Goal: Information Seeking & Learning: Check status

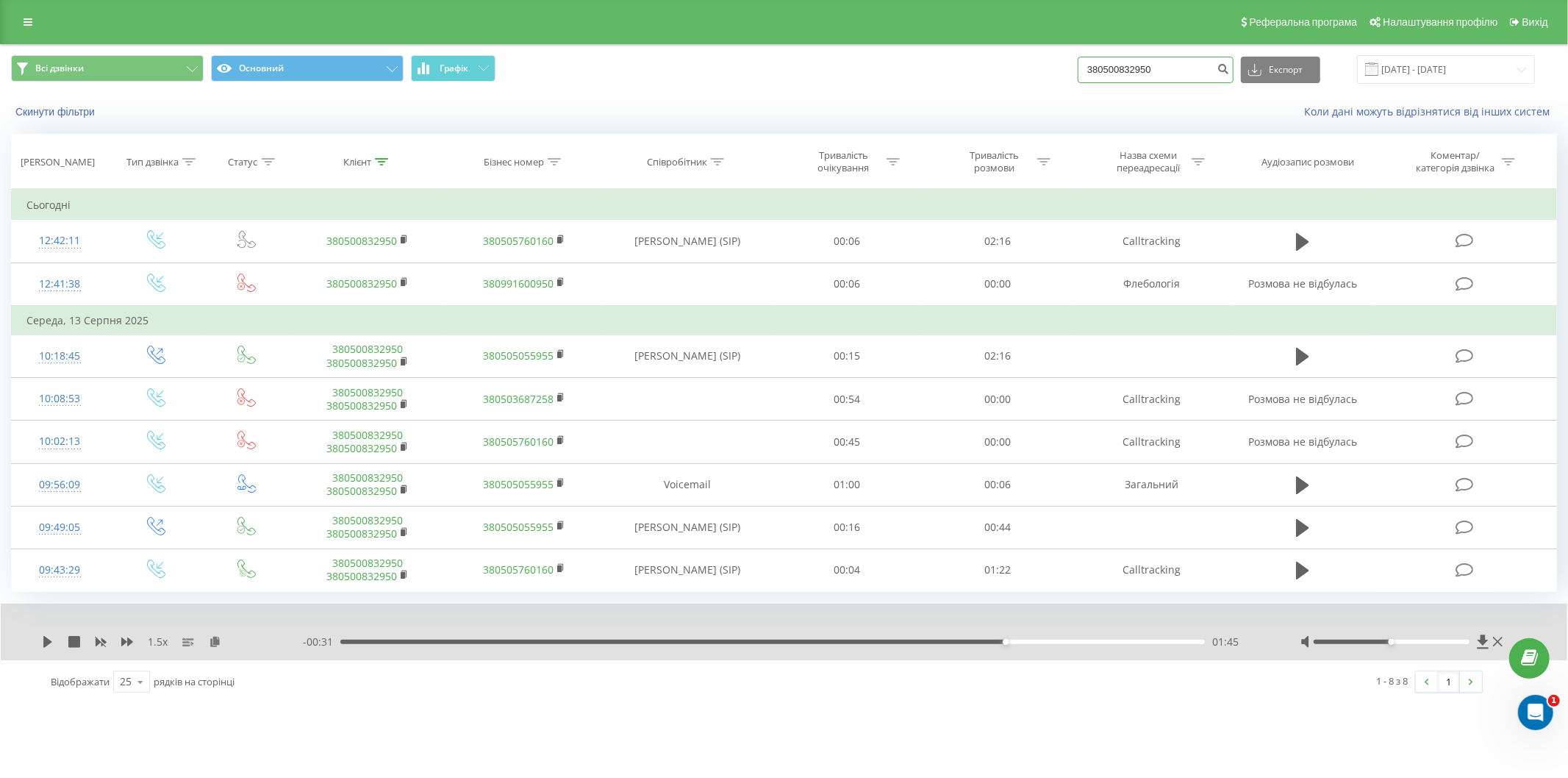
drag, startPoint x: 1194, startPoint y: 66, endPoint x: 1097, endPoint y: 70, distance: 97.1
click at [1068, 81] on div "Всі дзвінки Основний Графік 380500832950 Експорт .csv .xls .xlsx 22.05.2025 - 2…" at bounding box center [784, 69] width 1546 height 28
paste input "992347843"
type input "380992347843"
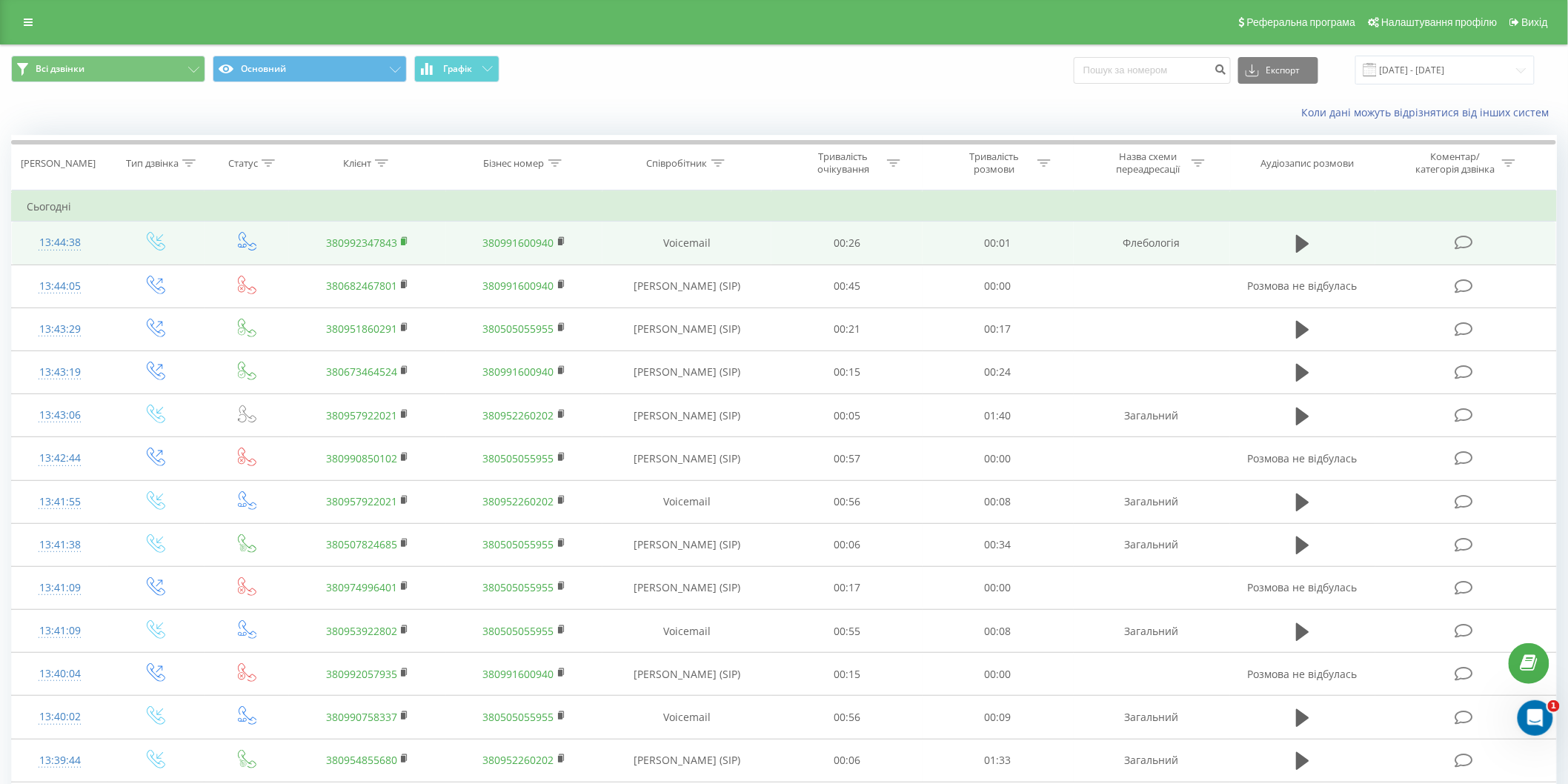
click at [402, 236] on icon at bounding box center [405, 241] width 8 height 10
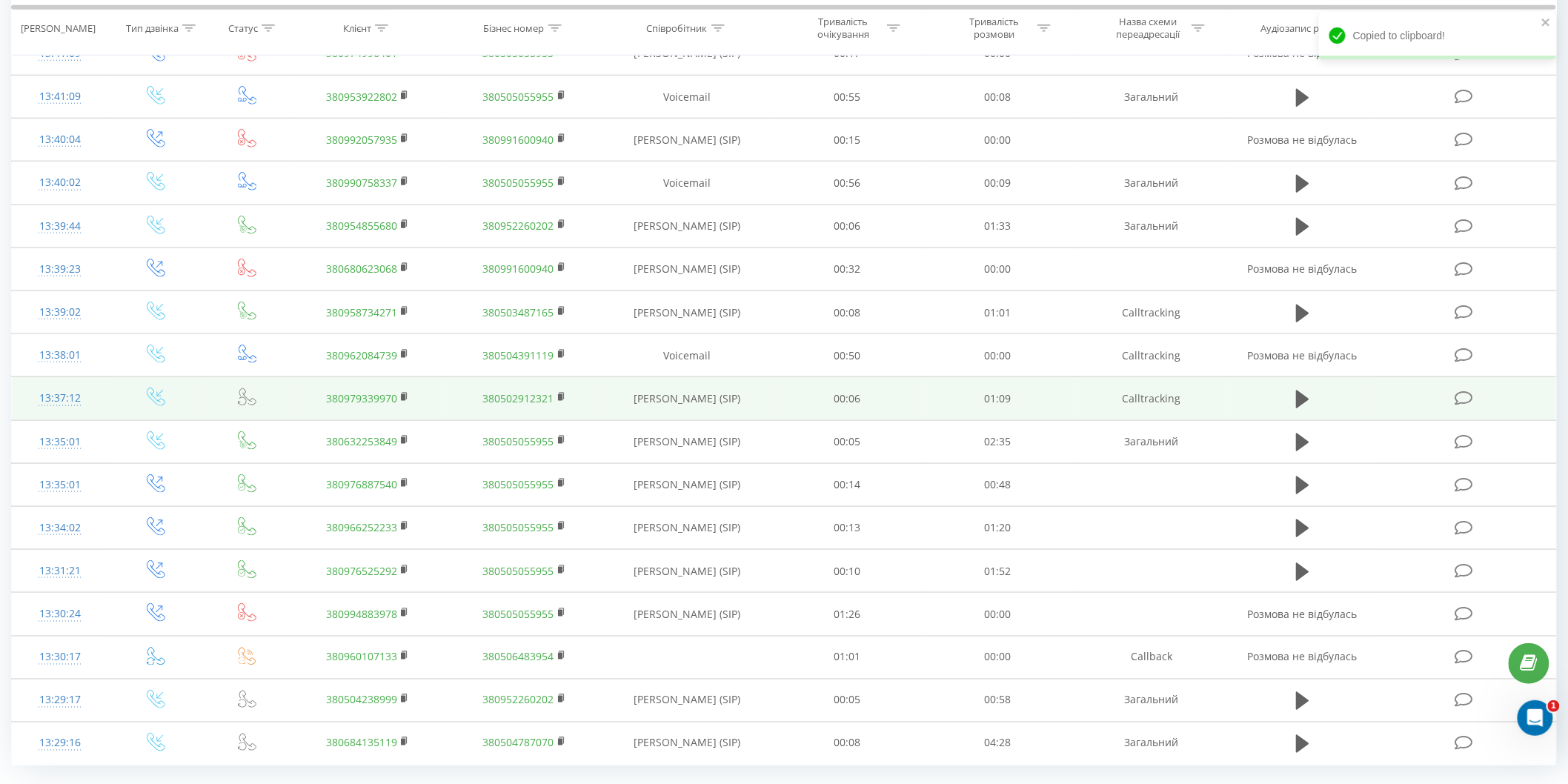
scroll to position [572, 0]
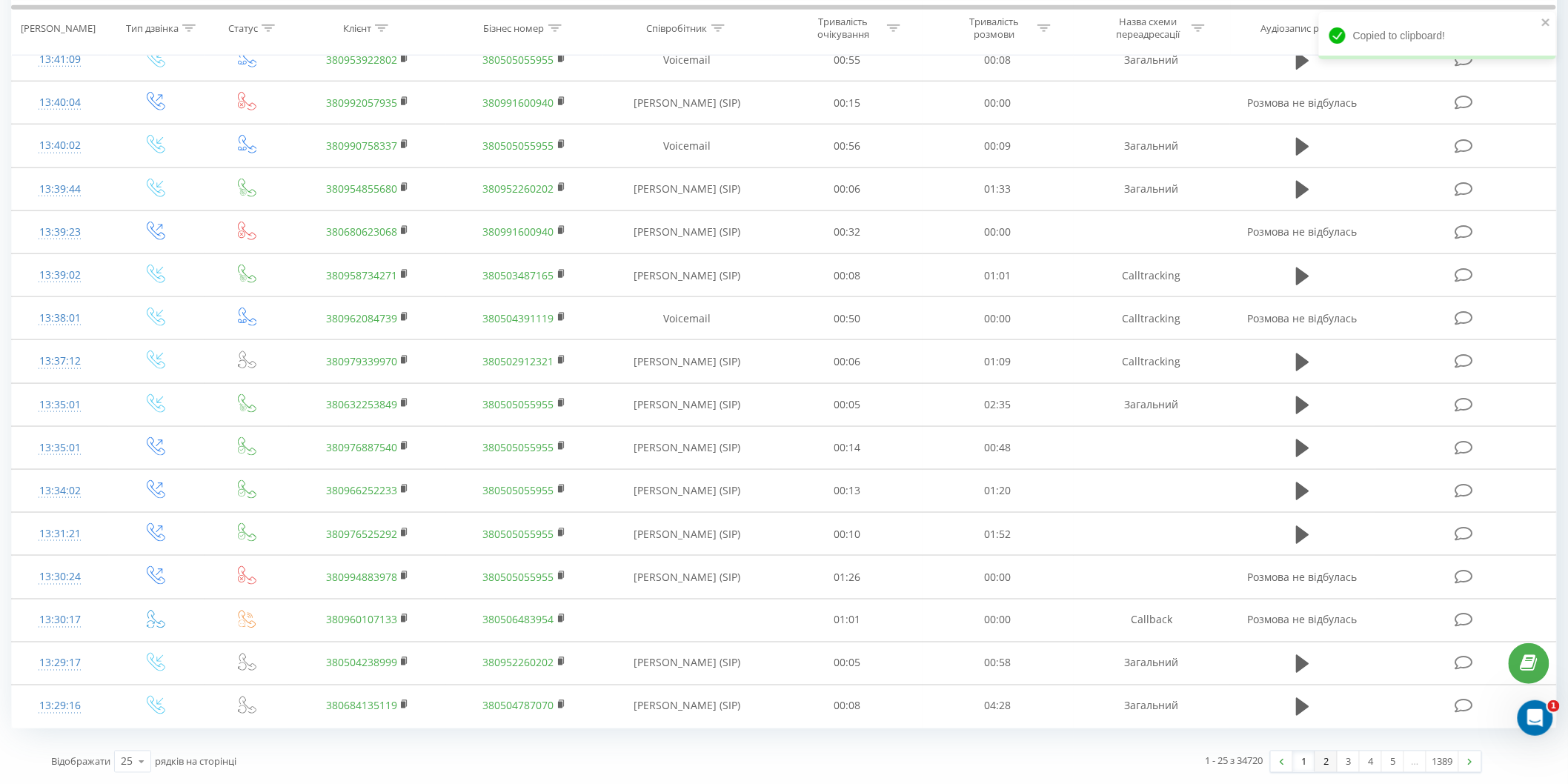
click at [1331, 759] on link "2" at bounding box center [1327, 762] width 22 height 21
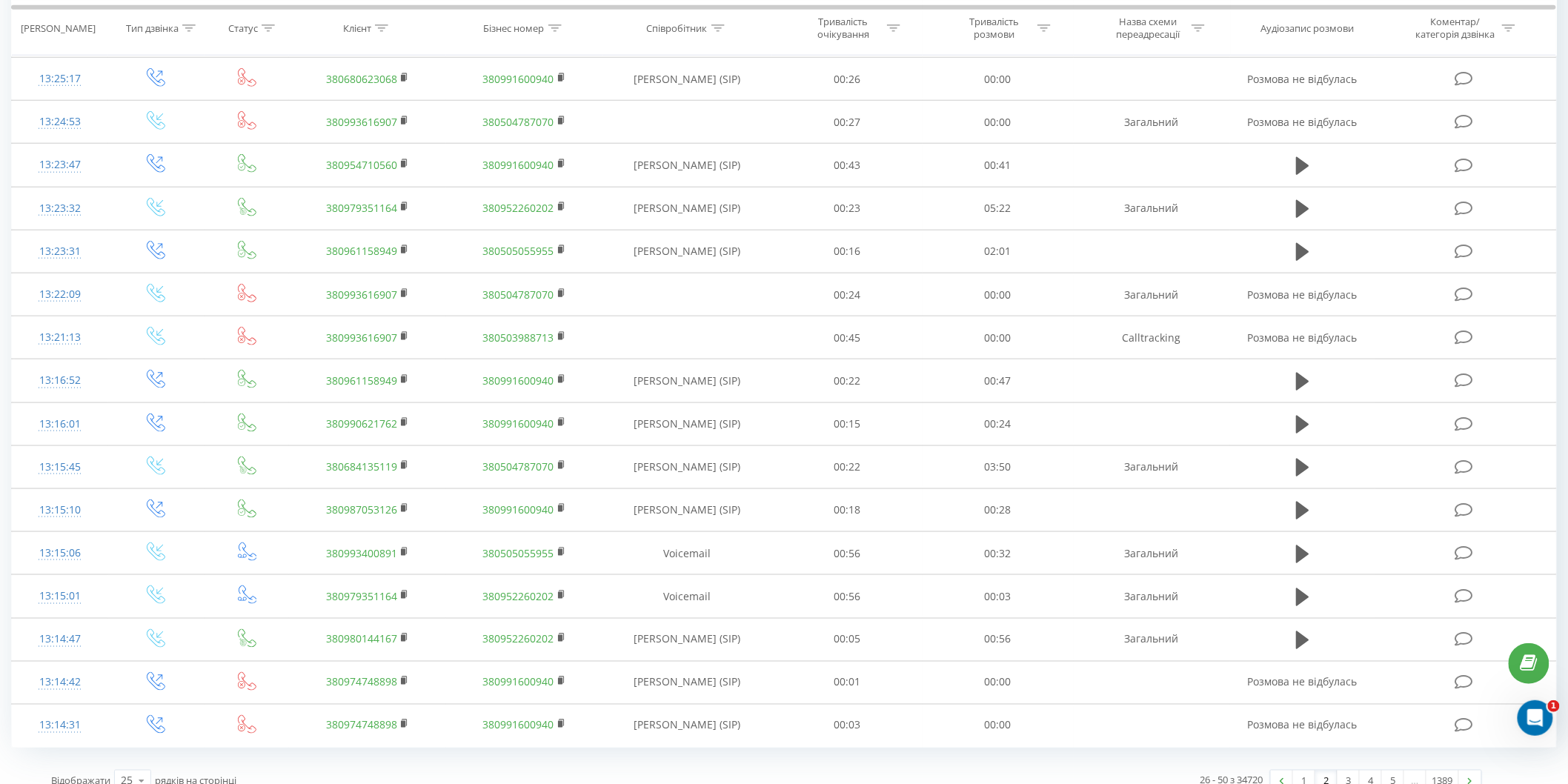
scroll to position [572, 0]
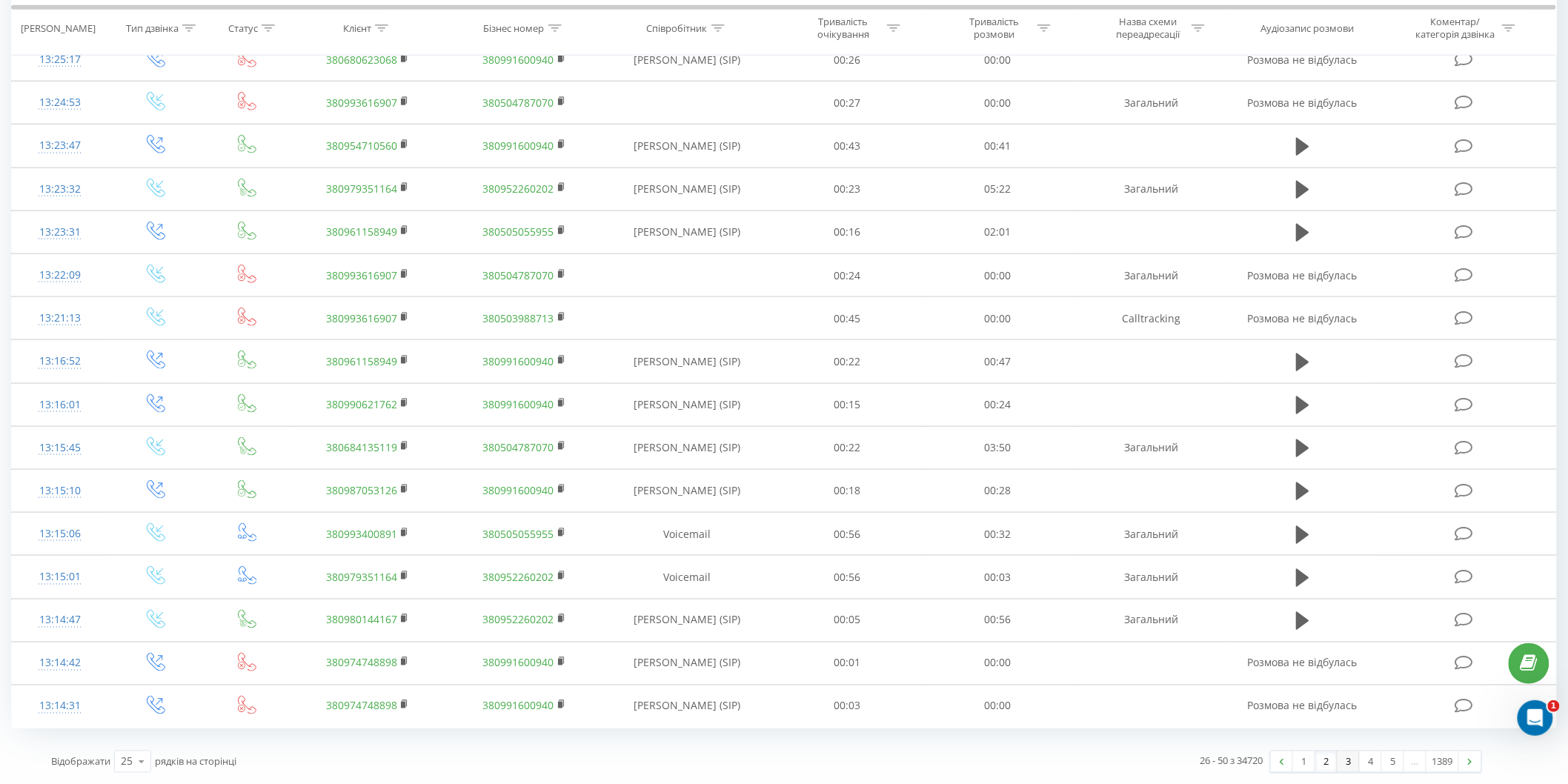
click at [1354, 762] on link "3" at bounding box center [1349, 762] width 22 height 21
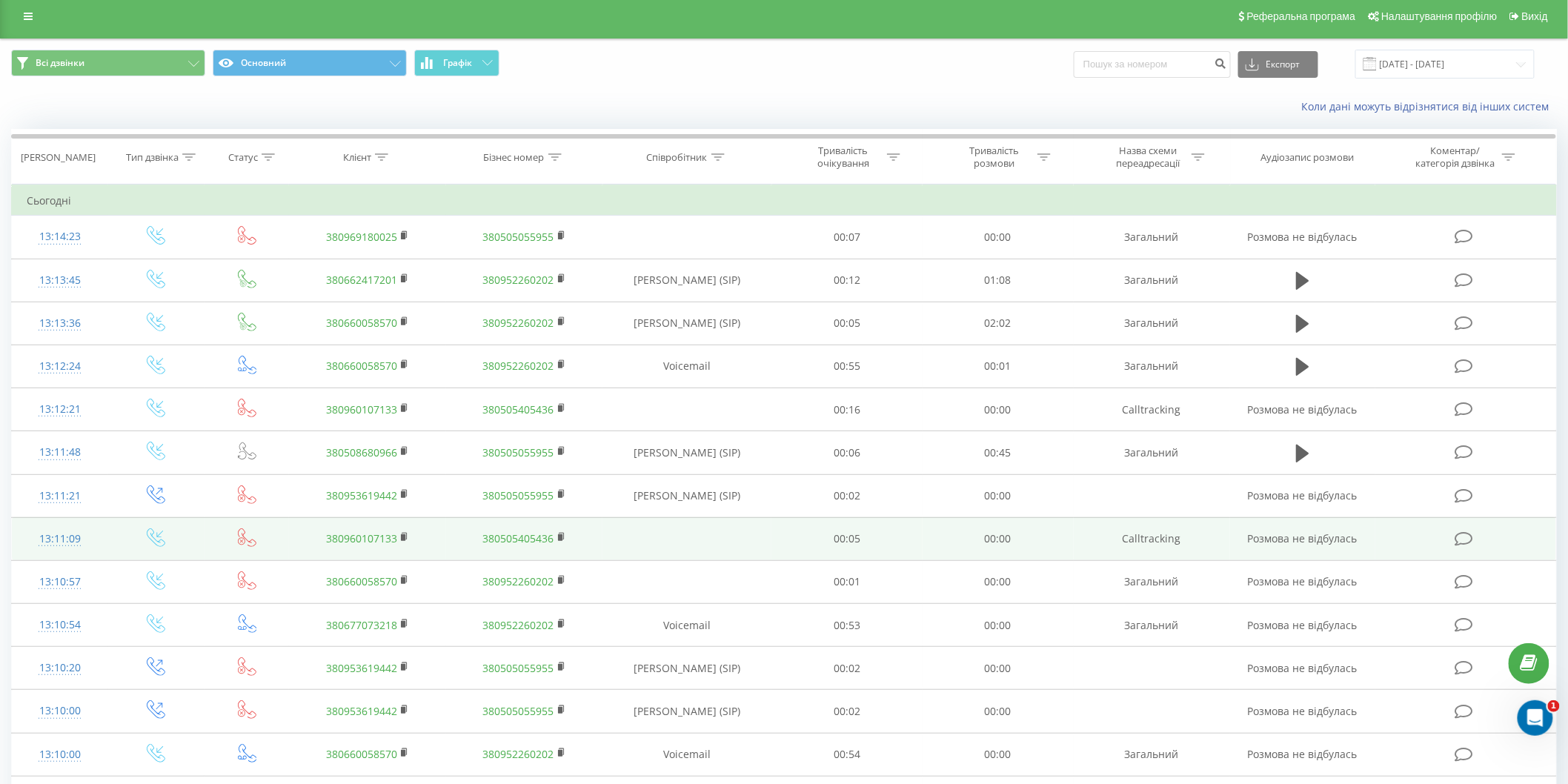
scroll to position [572, 0]
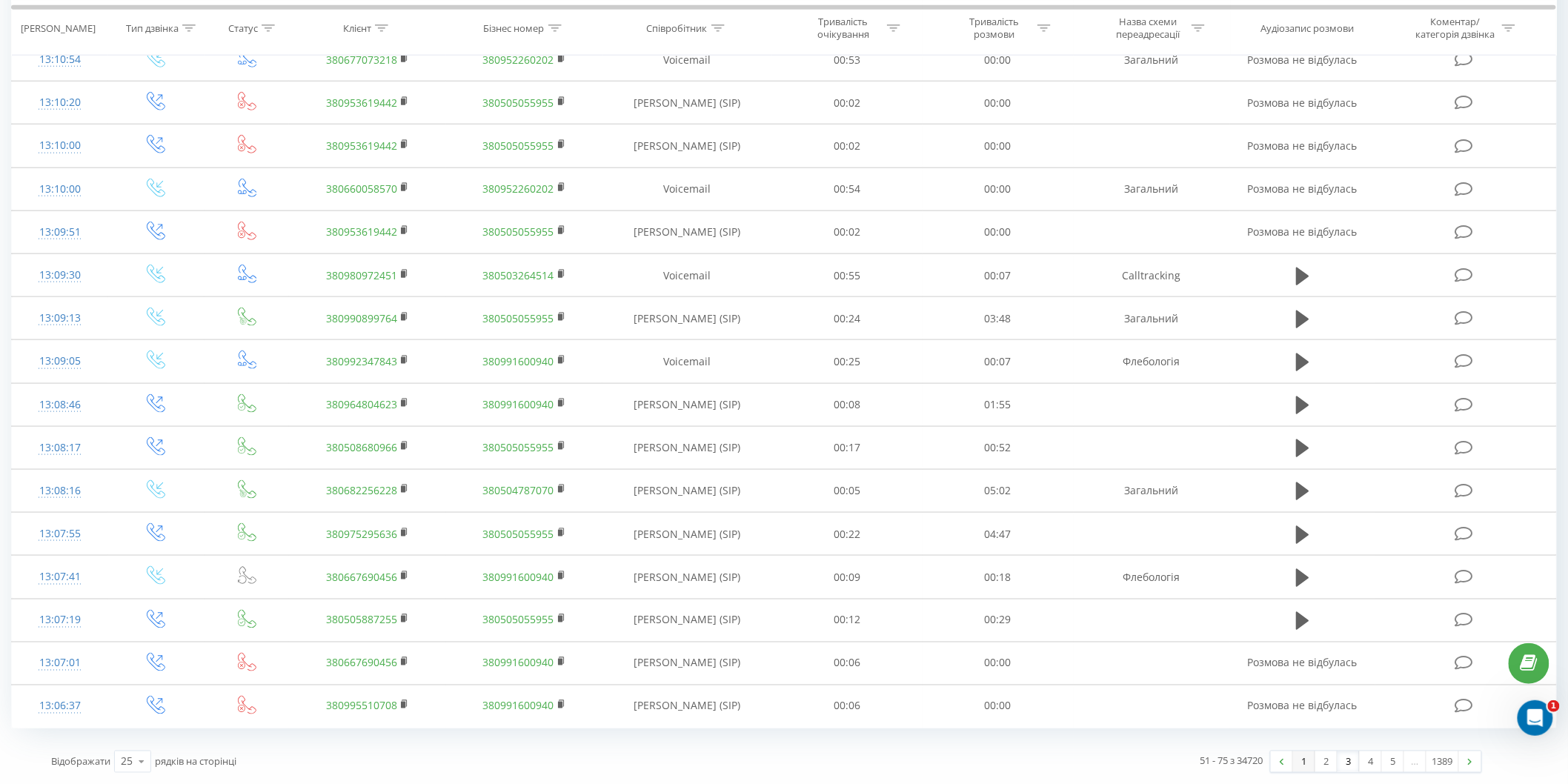
click at [1294, 763] on link "1" at bounding box center [1305, 762] width 22 height 21
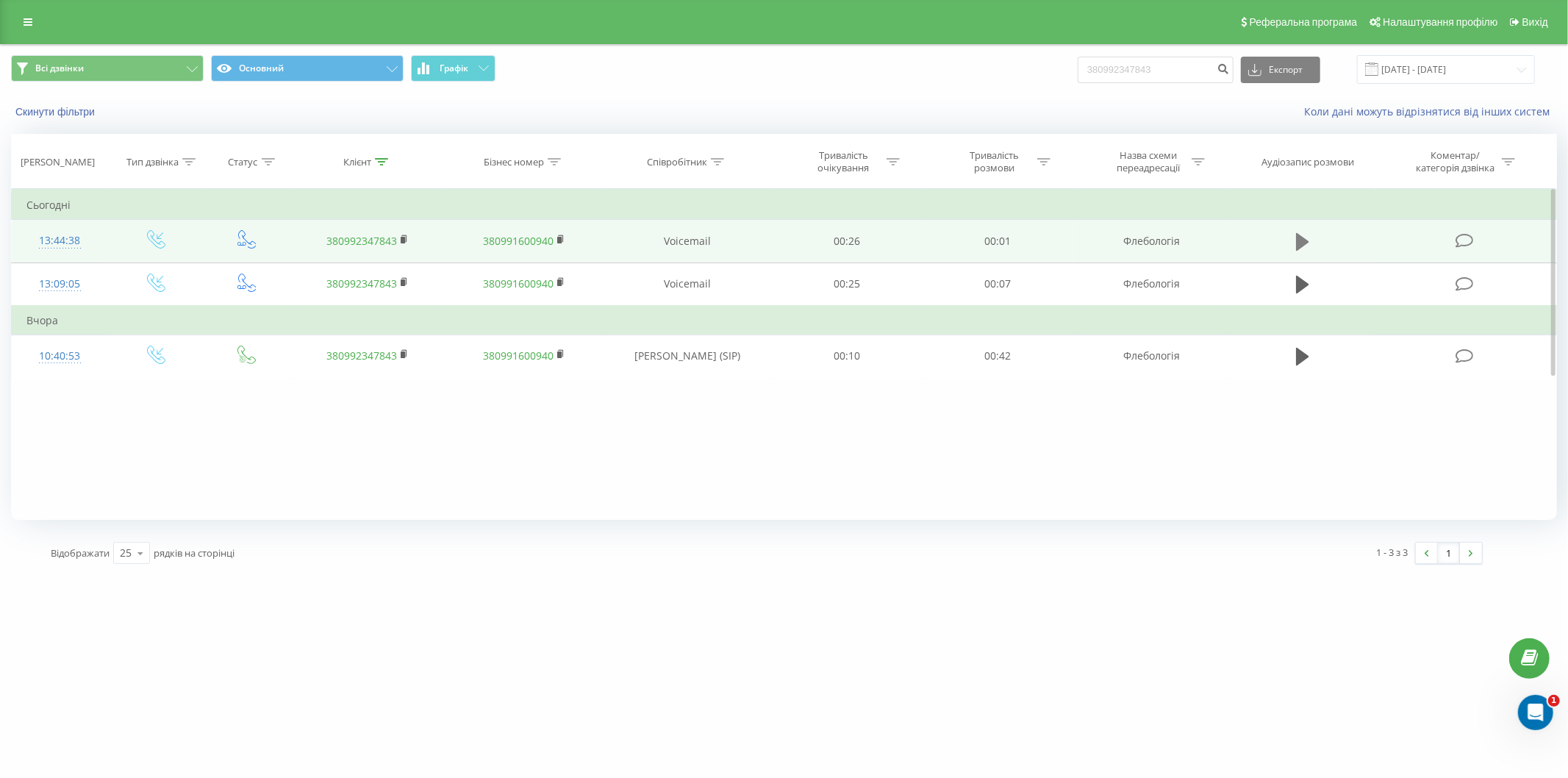
click at [1310, 239] on button at bounding box center [1303, 242] width 22 height 22
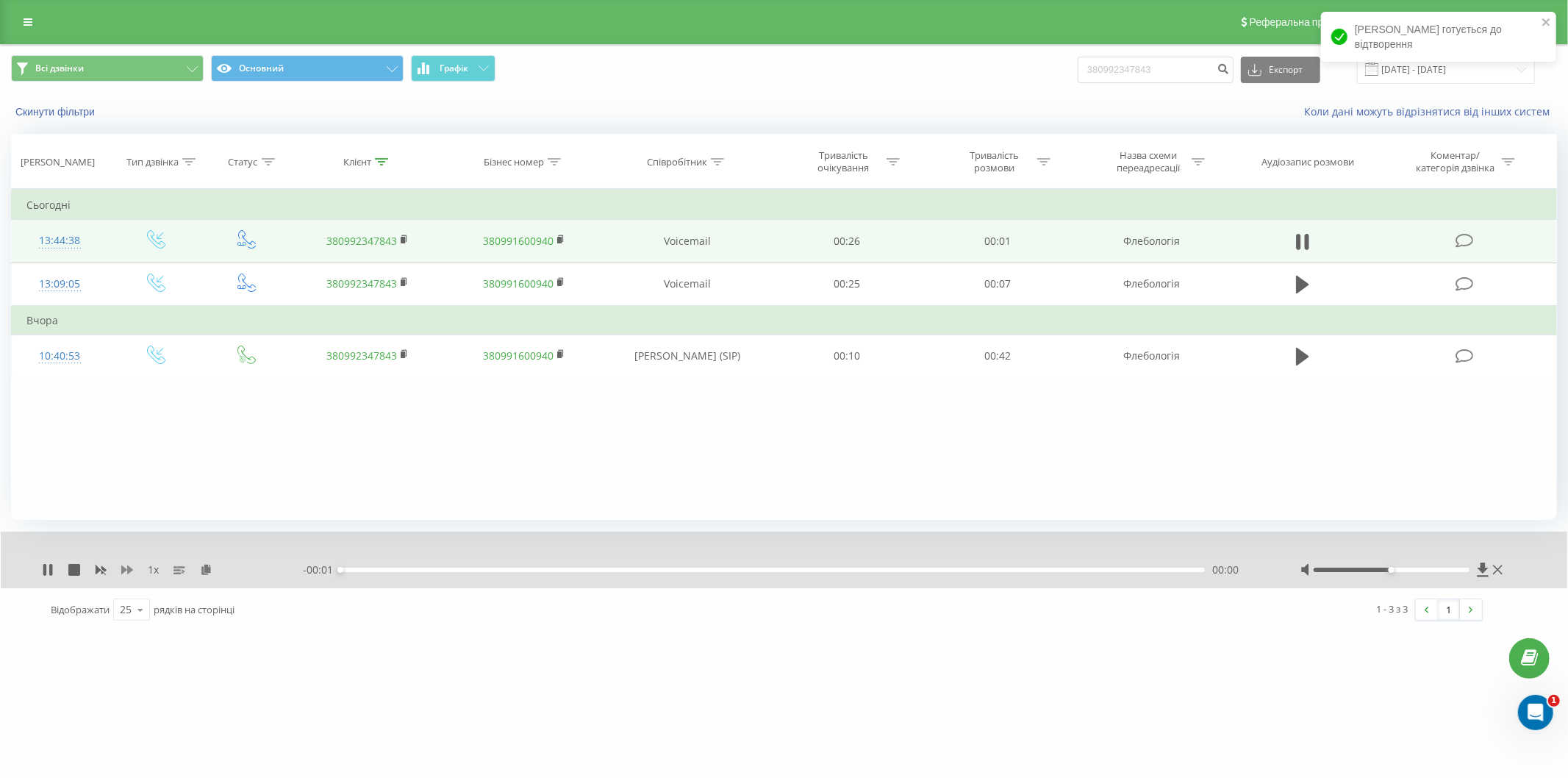
click at [129, 569] on icon at bounding box center [127, 570] width 12 height 9
click at [129, 569] on icon at bounding box center [127, 570] width 12 height 9
click at [458, 569] on div "00:00" at bounding box center [773, 570] width 864 height 5
click at [590, 567] on div "- 00:01 00:00 00:00" at bounding box center [783, 570] width 961 height 15
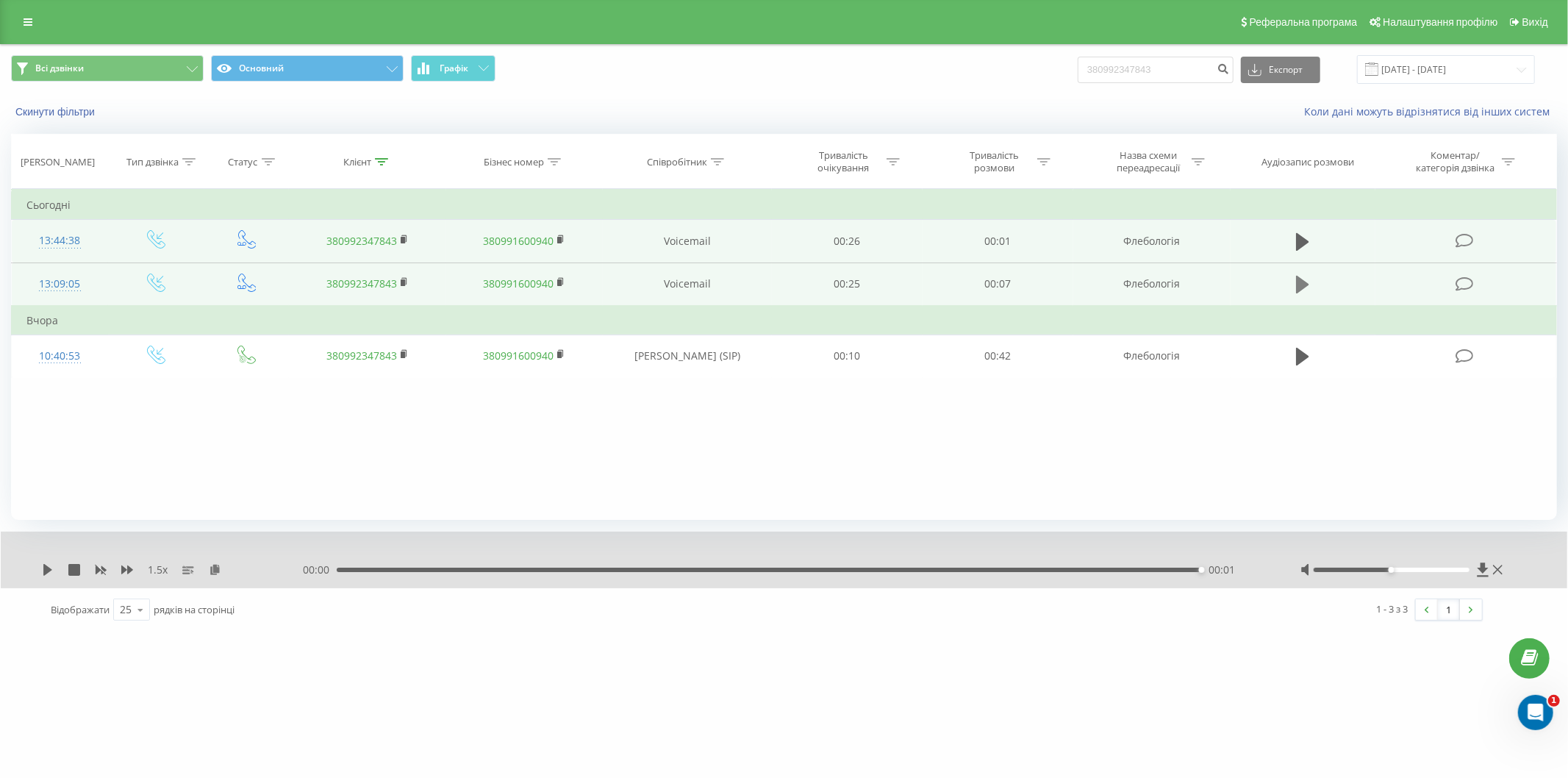
click at [1307, 286] on icon at bounding box center [1302, 285] width 13 height 17
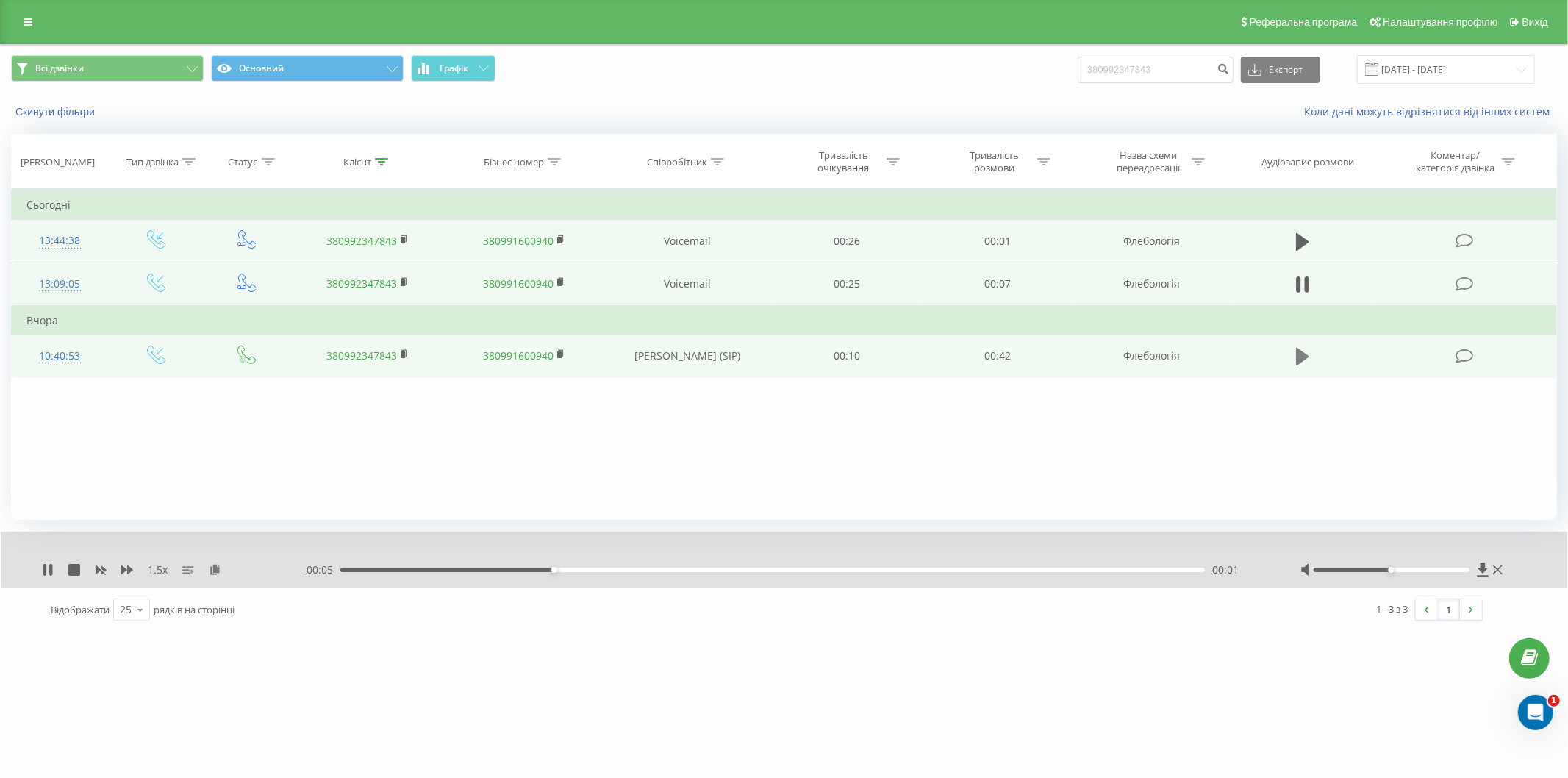
click at [1307, 350] on icon at bounding box center [1302, 357] width 13 height 21
click at [402, 352] on rect at bounding box center [403, 355] width 5 height 6
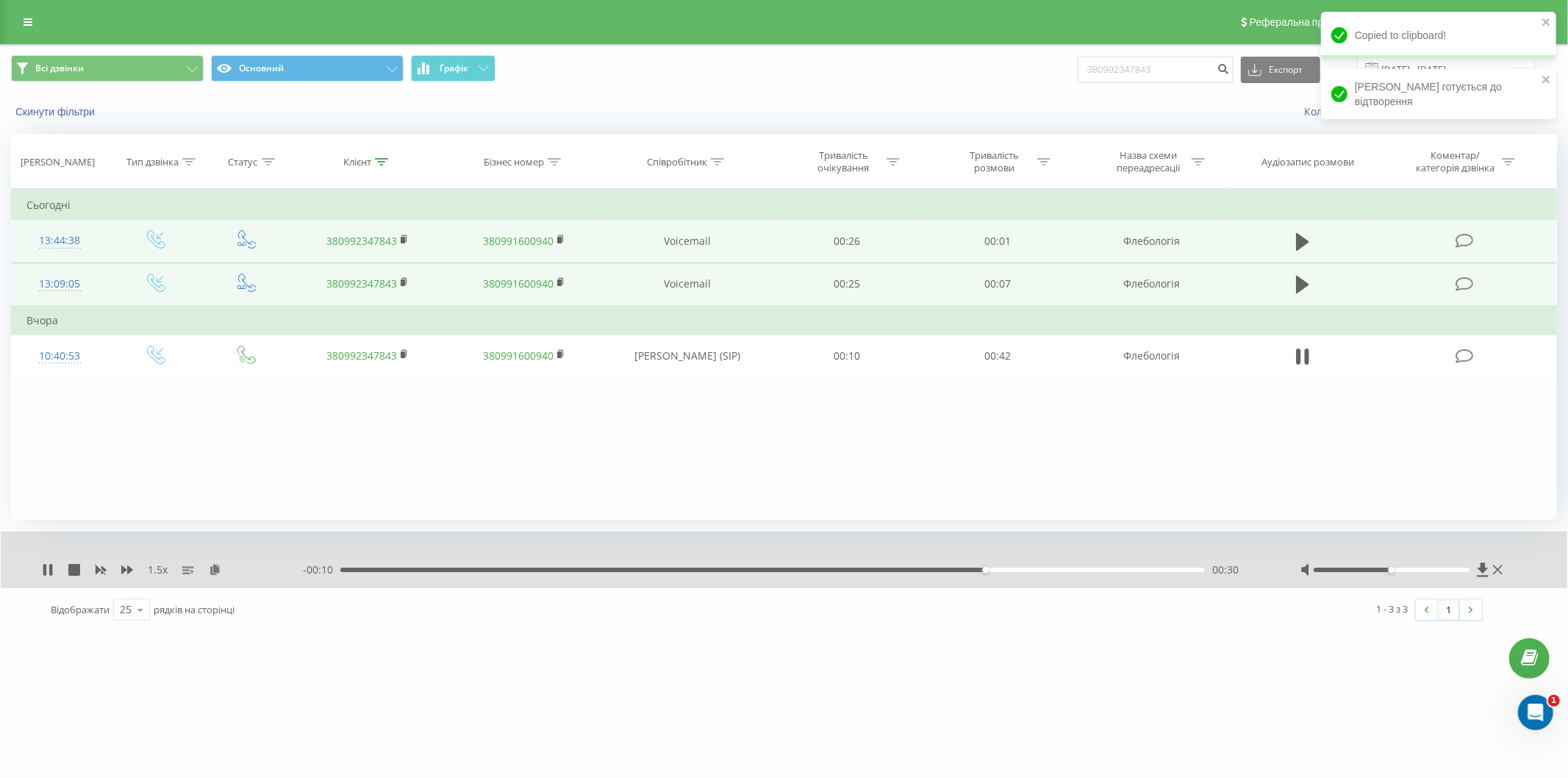
click at [45, 578] on div "1.5 x - 00:10 00:30 00:30" at bounding box center [784, 560] width 1566 height 57
click at [44, 571] on icon at bounding box center [45, 570] width 3 height 12
click at [405, 237] on rect at bounding box center [403, 240] width 5 height 6
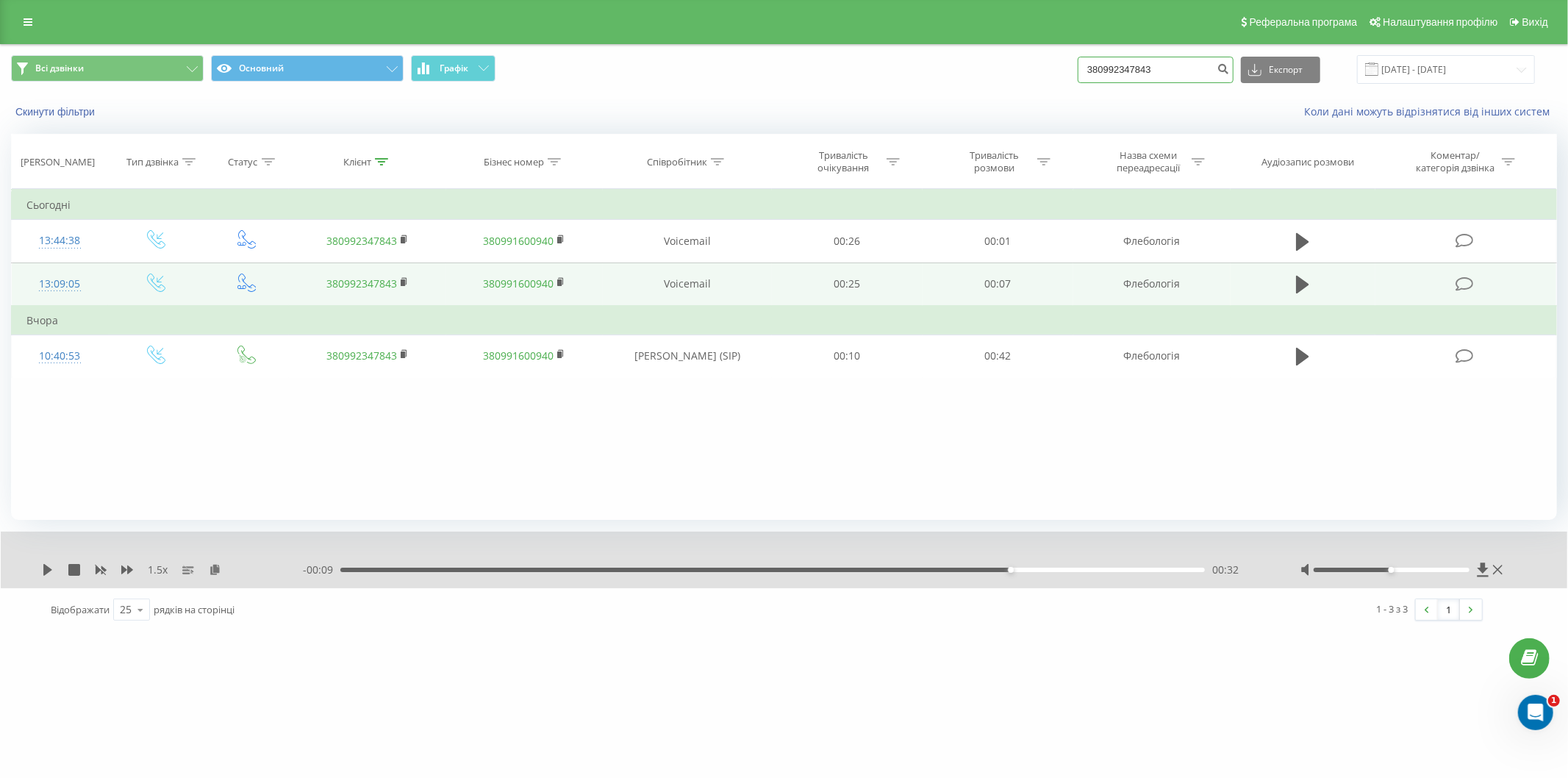
drag, startPoint x: 1166, startPoint y: 78, endPoint x: 1079, endPoint y: 84, distance: 87.2
click at [1079, 84] on div "Всі дзвінки Основний Графік 380992347843 Експорт .csv .xls .xlsx 22.05.2025 - 2…" at bounding box center [784, 69] width 1566 height 49
paste input "068)246-78-01"
click at [1119, 68] on input "068)246-78-01" at bounding box center [1156, 70] width 156 height 27
click at [1136, 69] on input "068246-78-01" at bounding box center [1156, 70] width 156 height 27
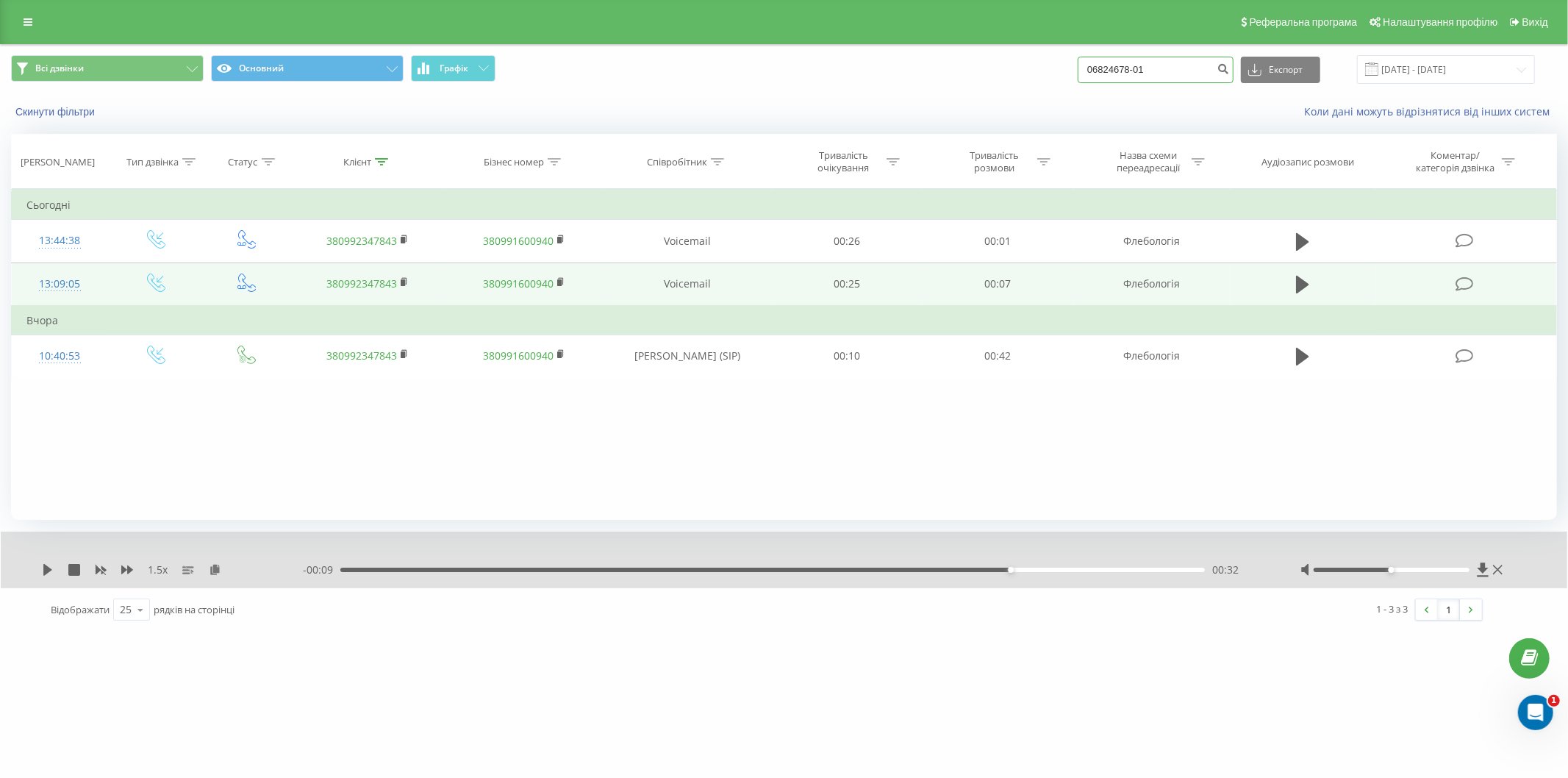
click at [1147, 69] on input "06824678-01" at bounding box center [1156, 70] width 156 height 27
type input "0682467801"
click at [1162, 70] on input "0682467801" at bounding box center [1156, 70] width 156 height 27
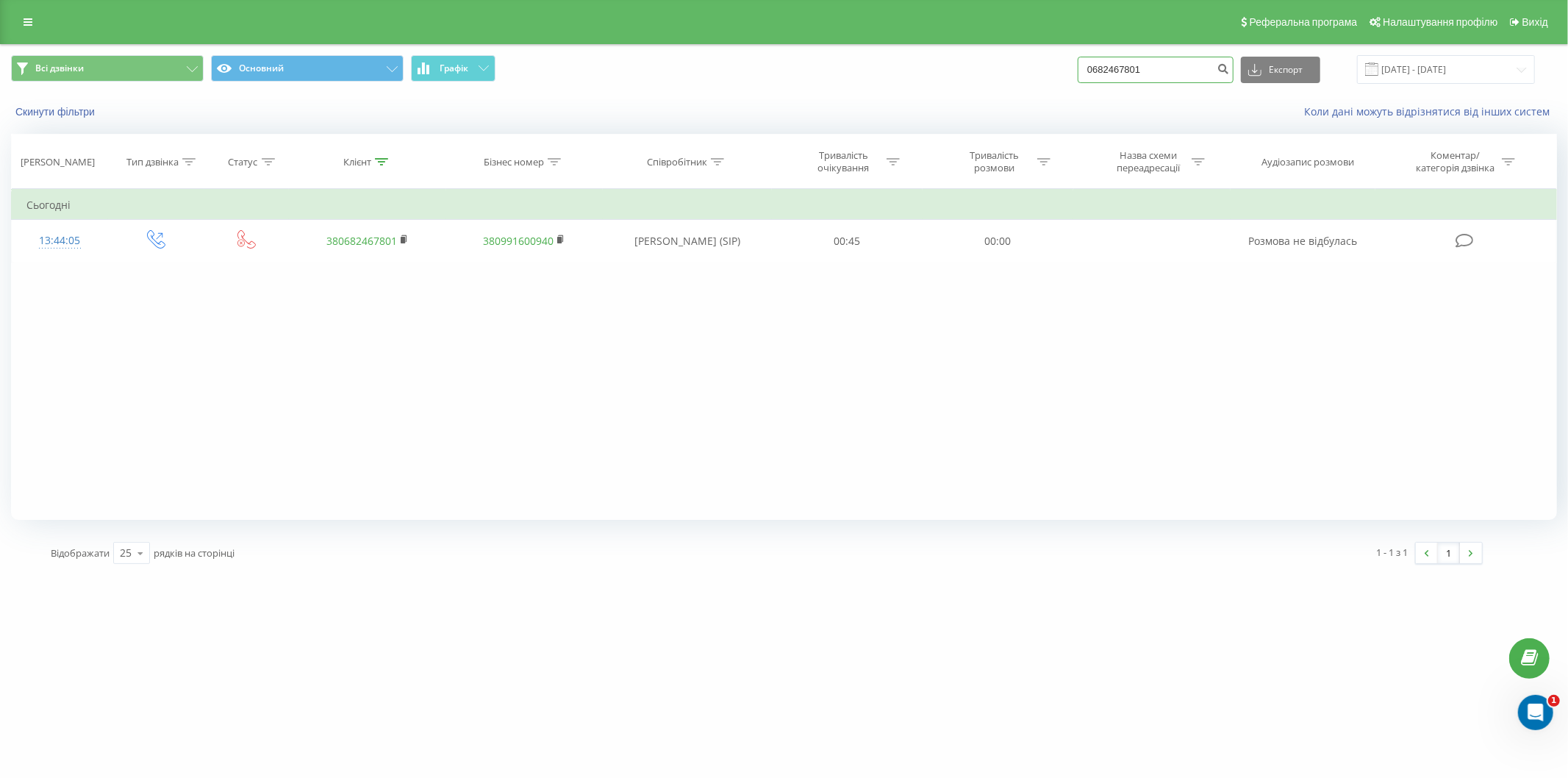
drag, startPoint x: 1172, startPoint y: 61, endPoint x: 993, endPoint y: 91, distance: 181.5
click at [993, 91] on div "Всі дзвінки Основний Графік 0682467801 Експорт .csv .xls .xlsx [DATE] - [DATE]" at bounding box center [784, 69] width 1566 height 49
paste input "380992347843"
type input "380992347843"
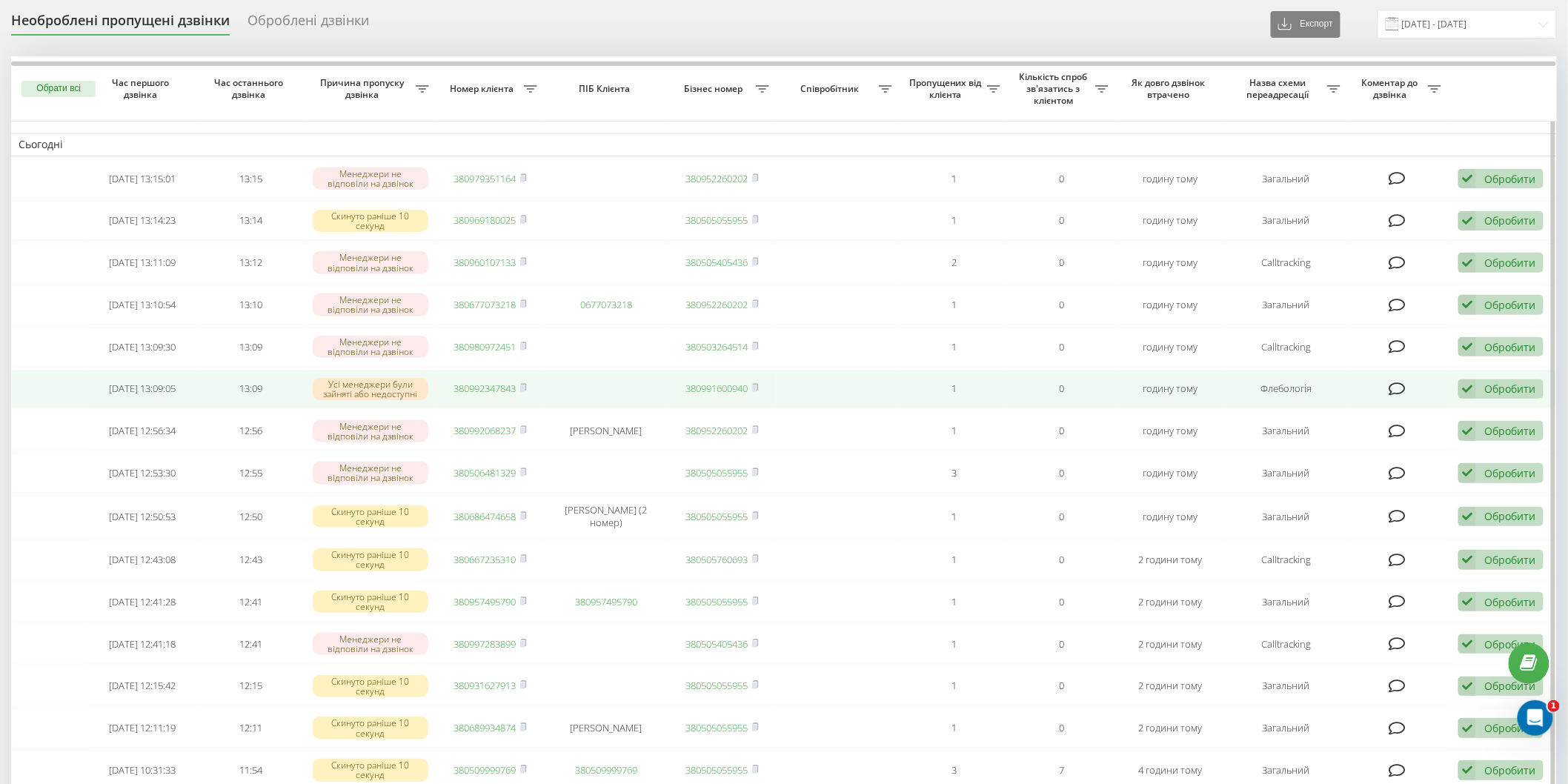
scroll to position [82, 0]
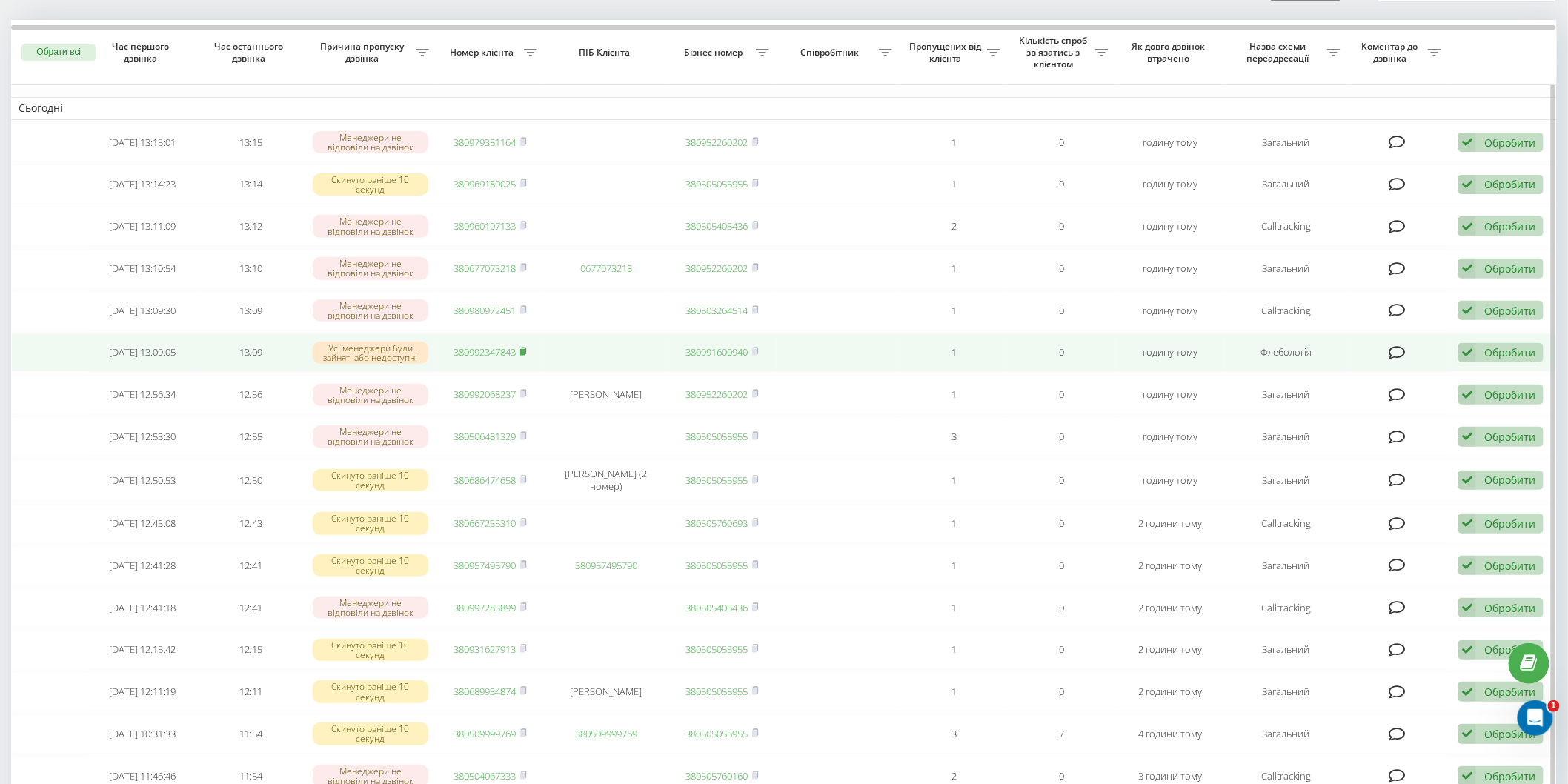
click at [522, 347] on icon at bounding box center [523, 351] width 6 height 9
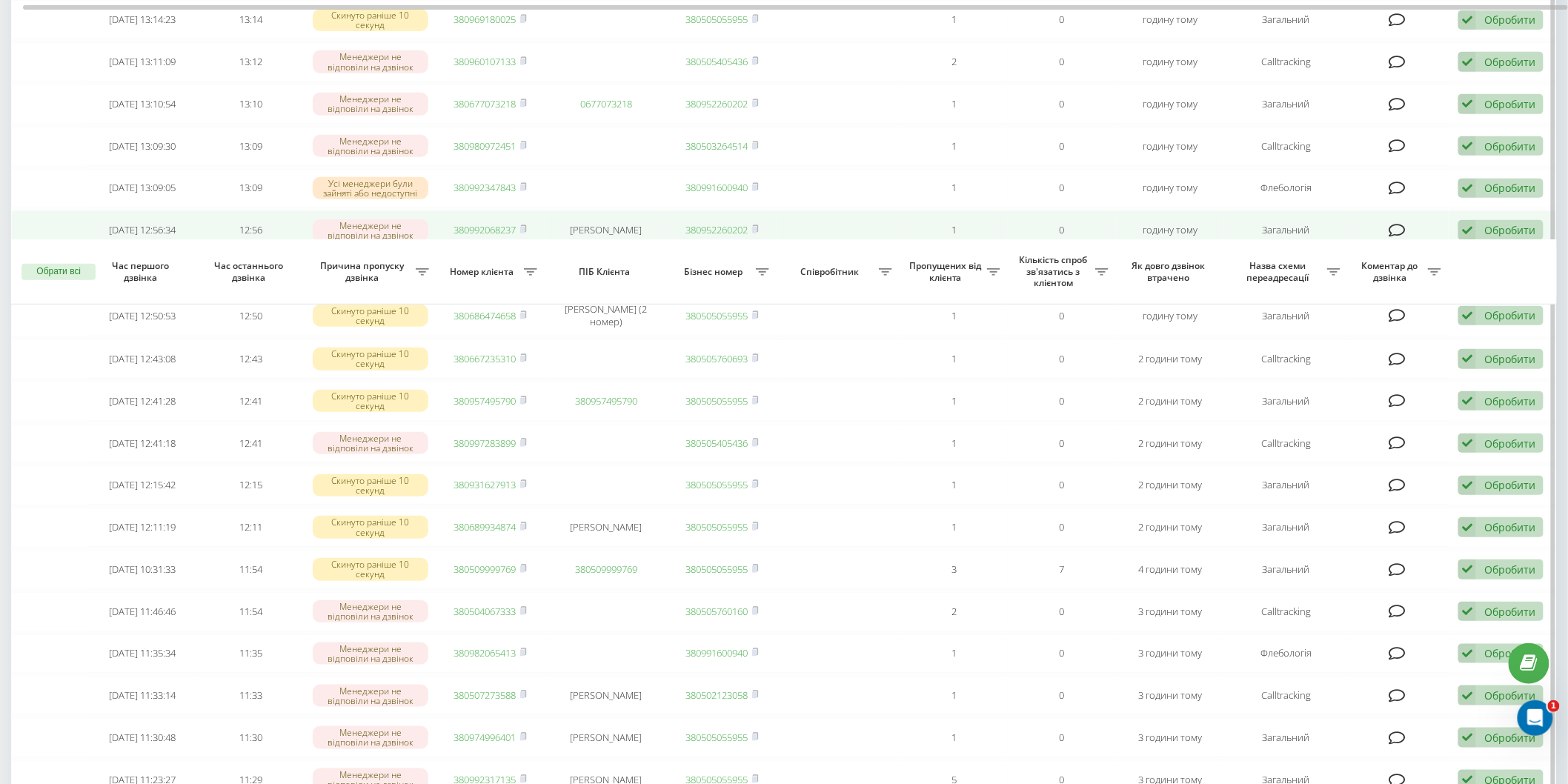
scroll to position [576, 0]
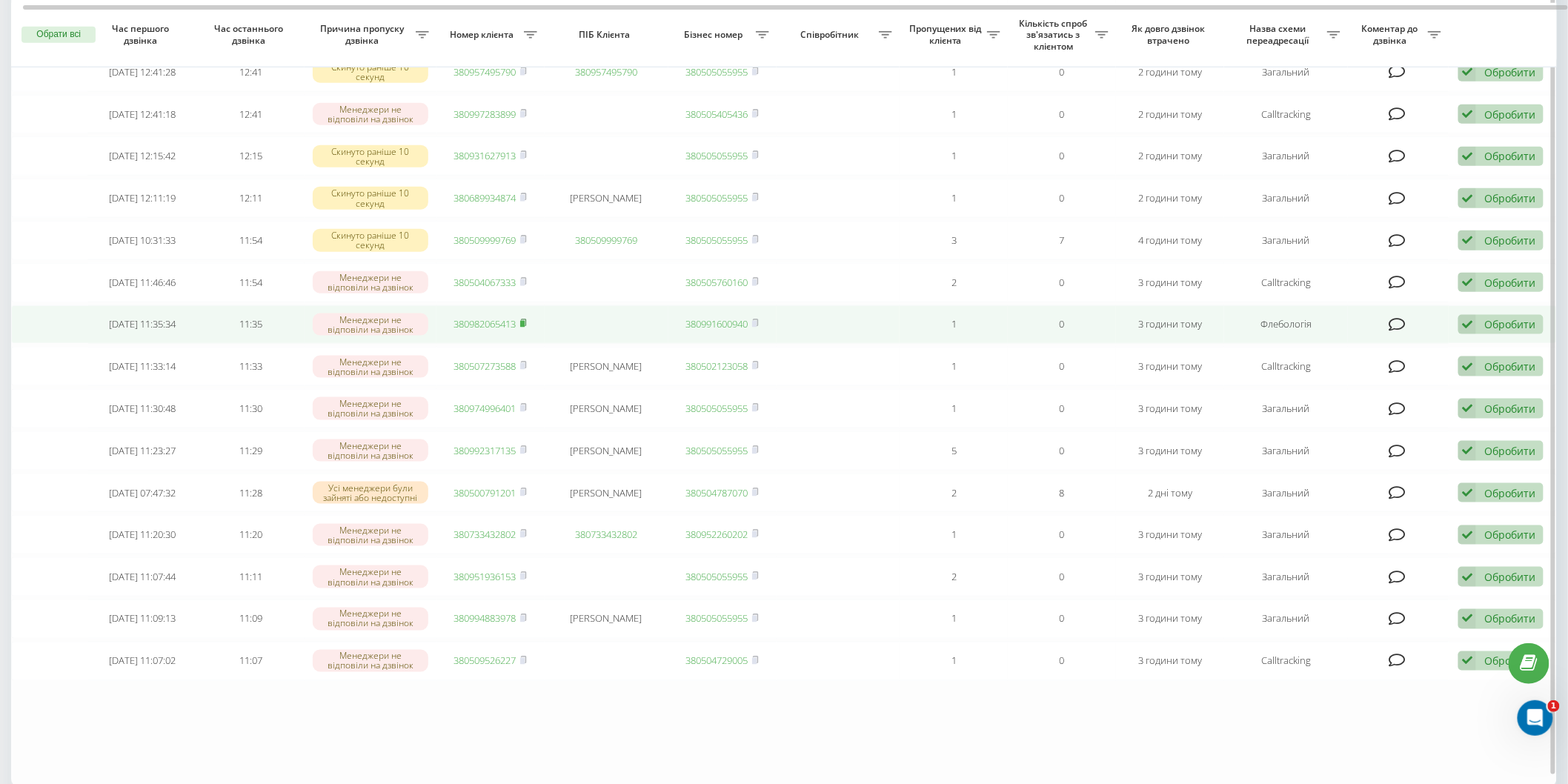
click at [527, 319] on icon at bounding box center [523, 323] width 6 height 9
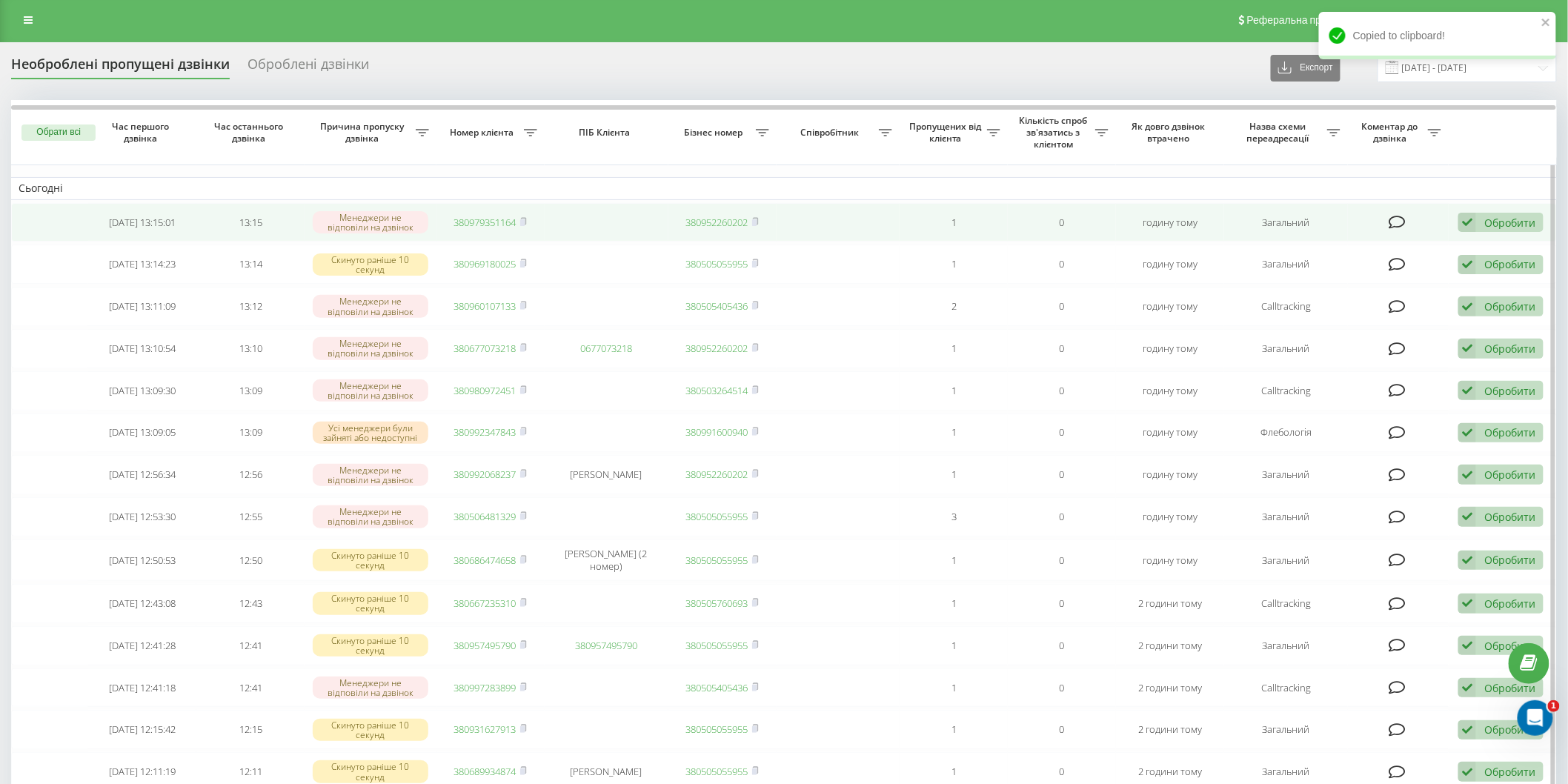
scroll to position [0, 0]
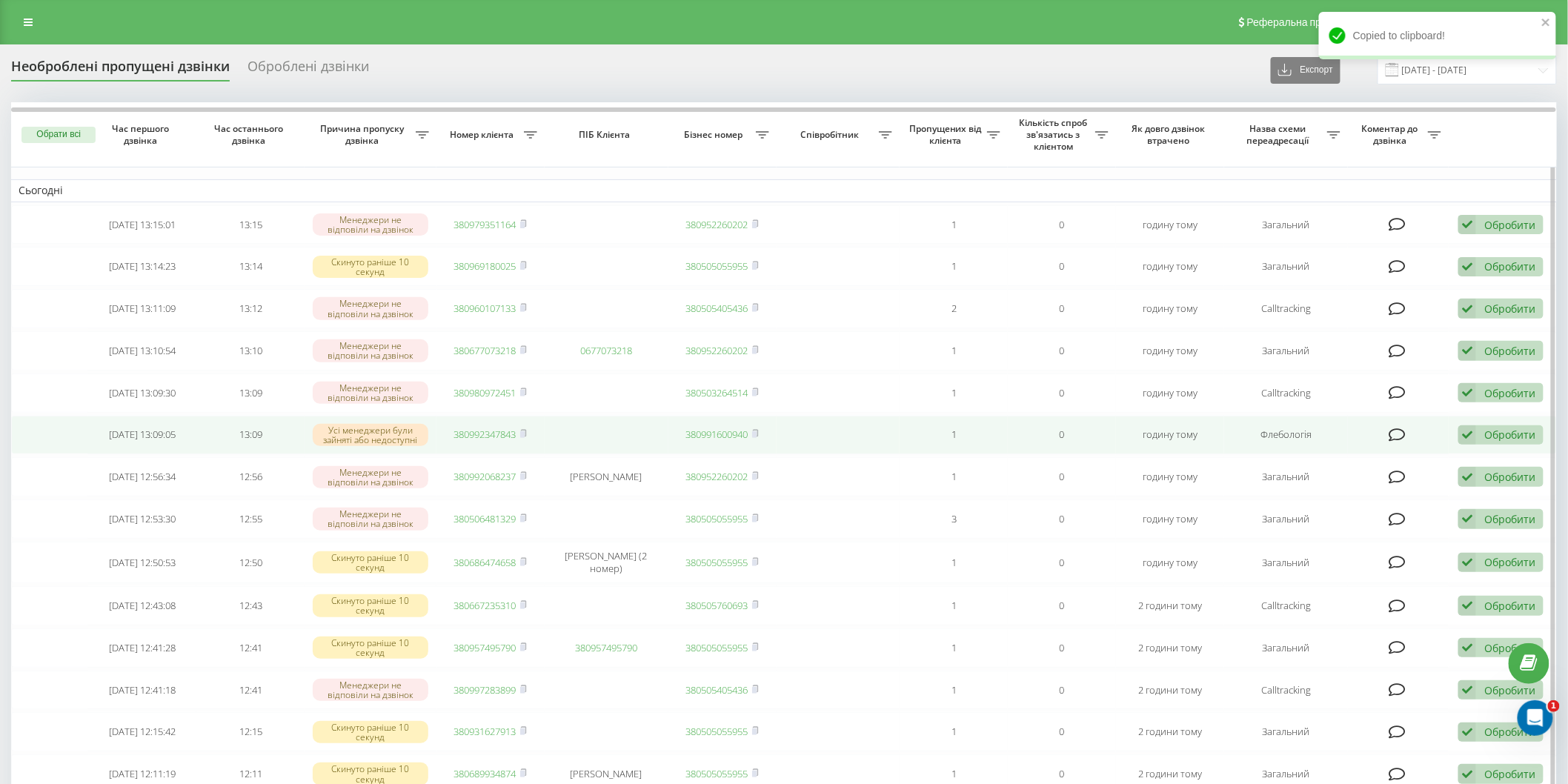
click at [1510, 436] on div "Обробити" at bounding box center [1510, 435] width 51 height 14
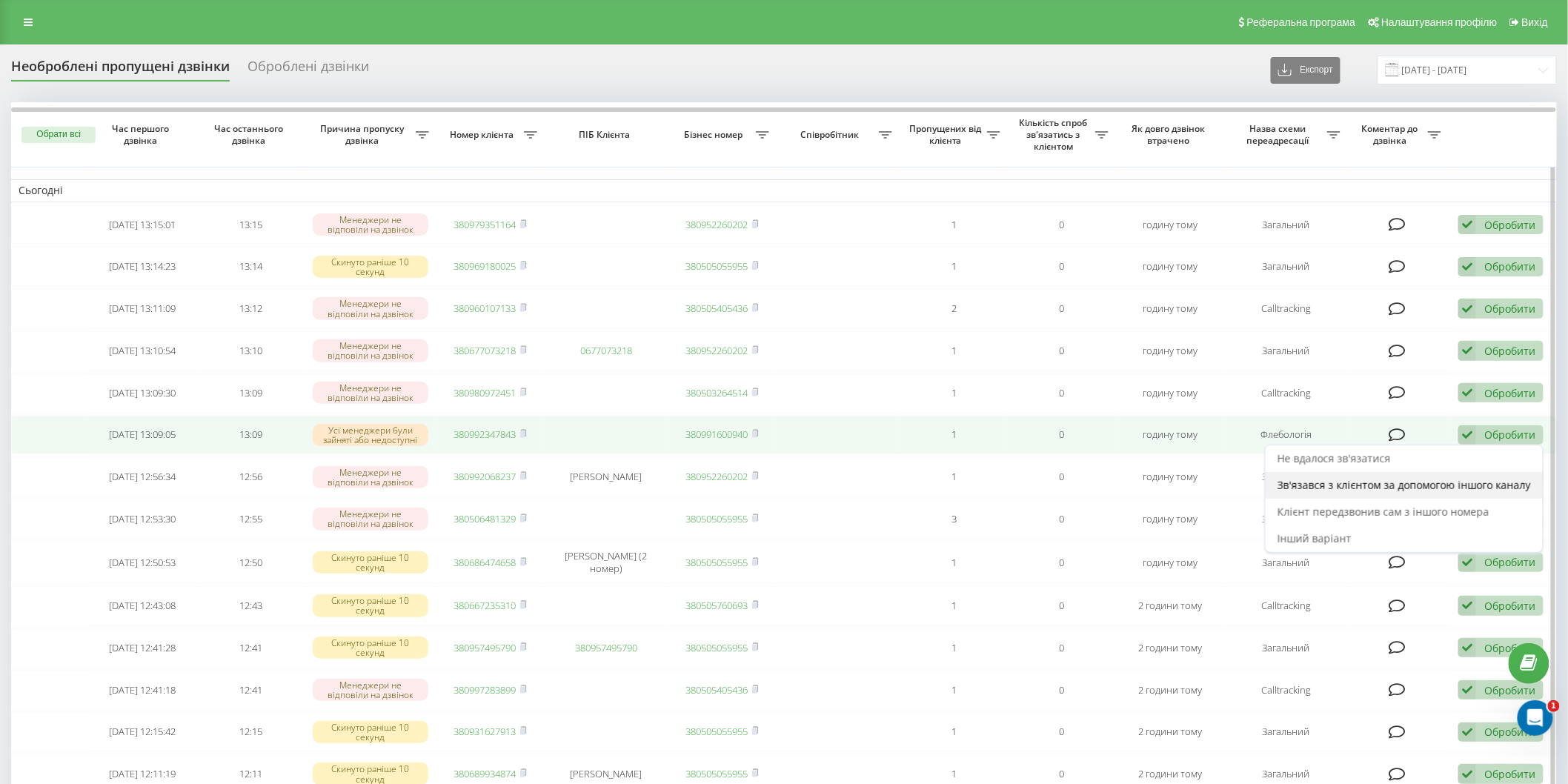
click at [1415, 490] on div "Зв'язався з клієнтом за допомогою іншого каналу" at bounding box center [1404, 486] width 278 height 27
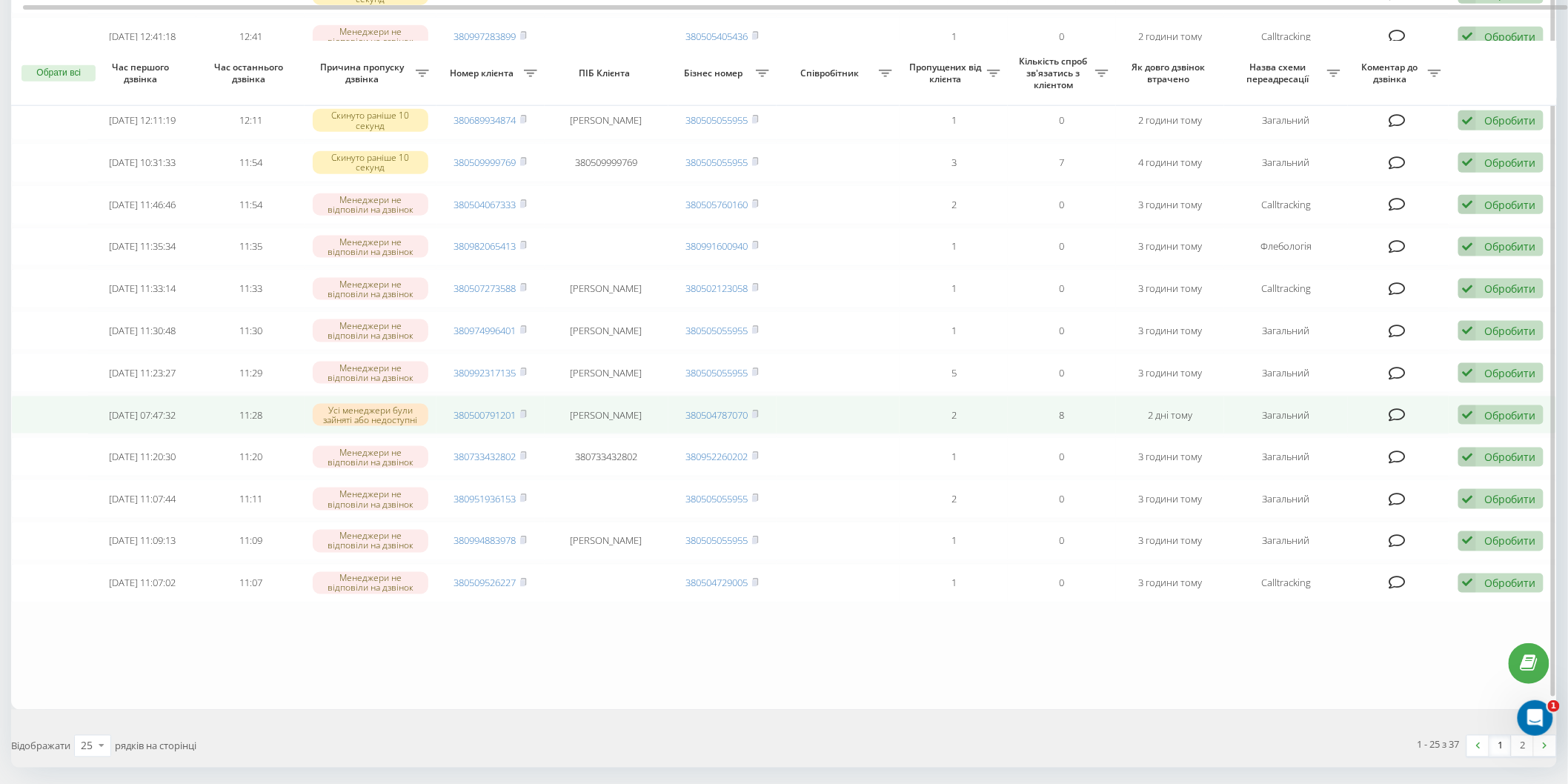
scroll to position [695, 0]
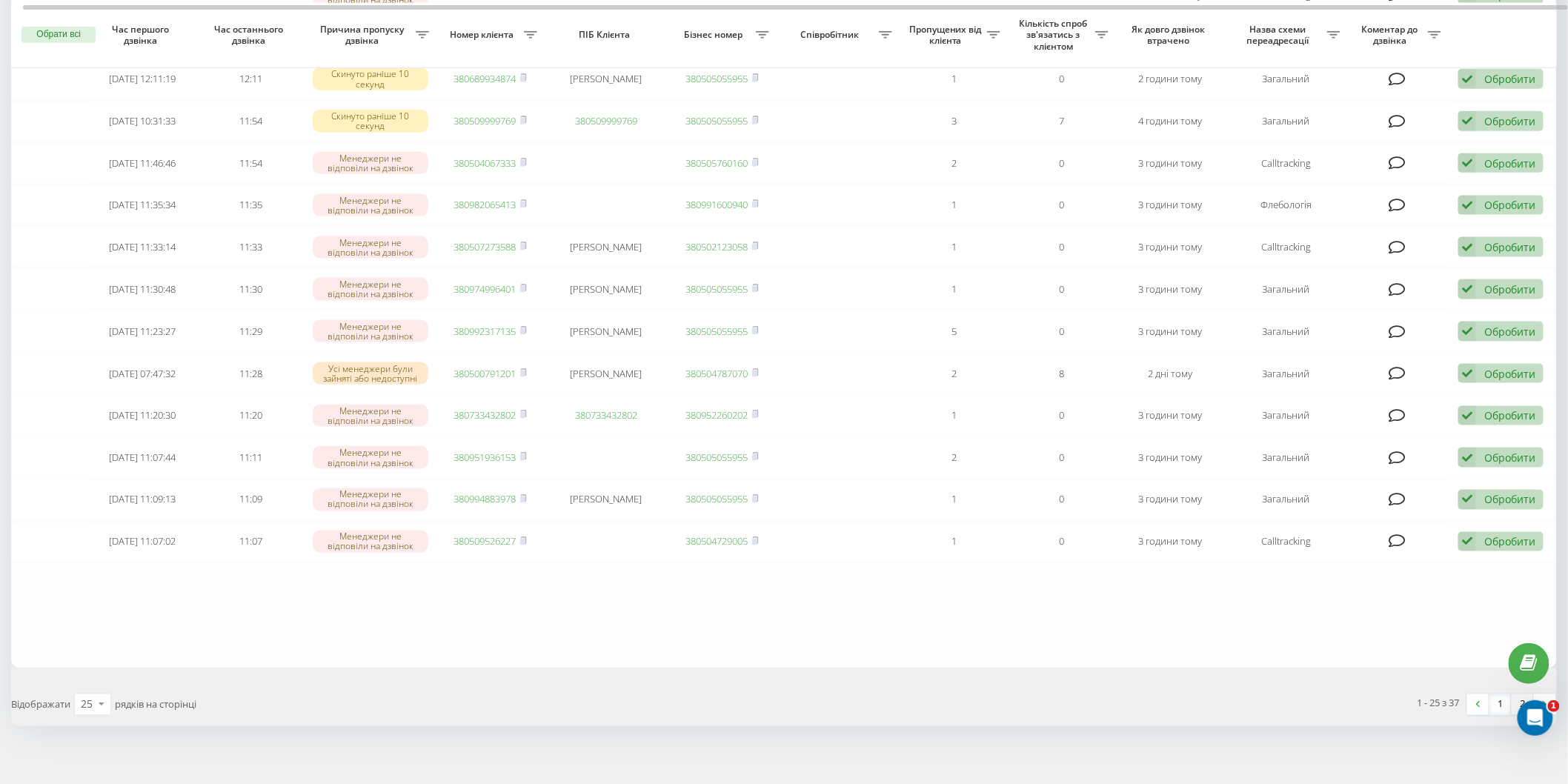
click at [1522, 694] on link "2" at bounding box center [1523, 704] width 22 height 21
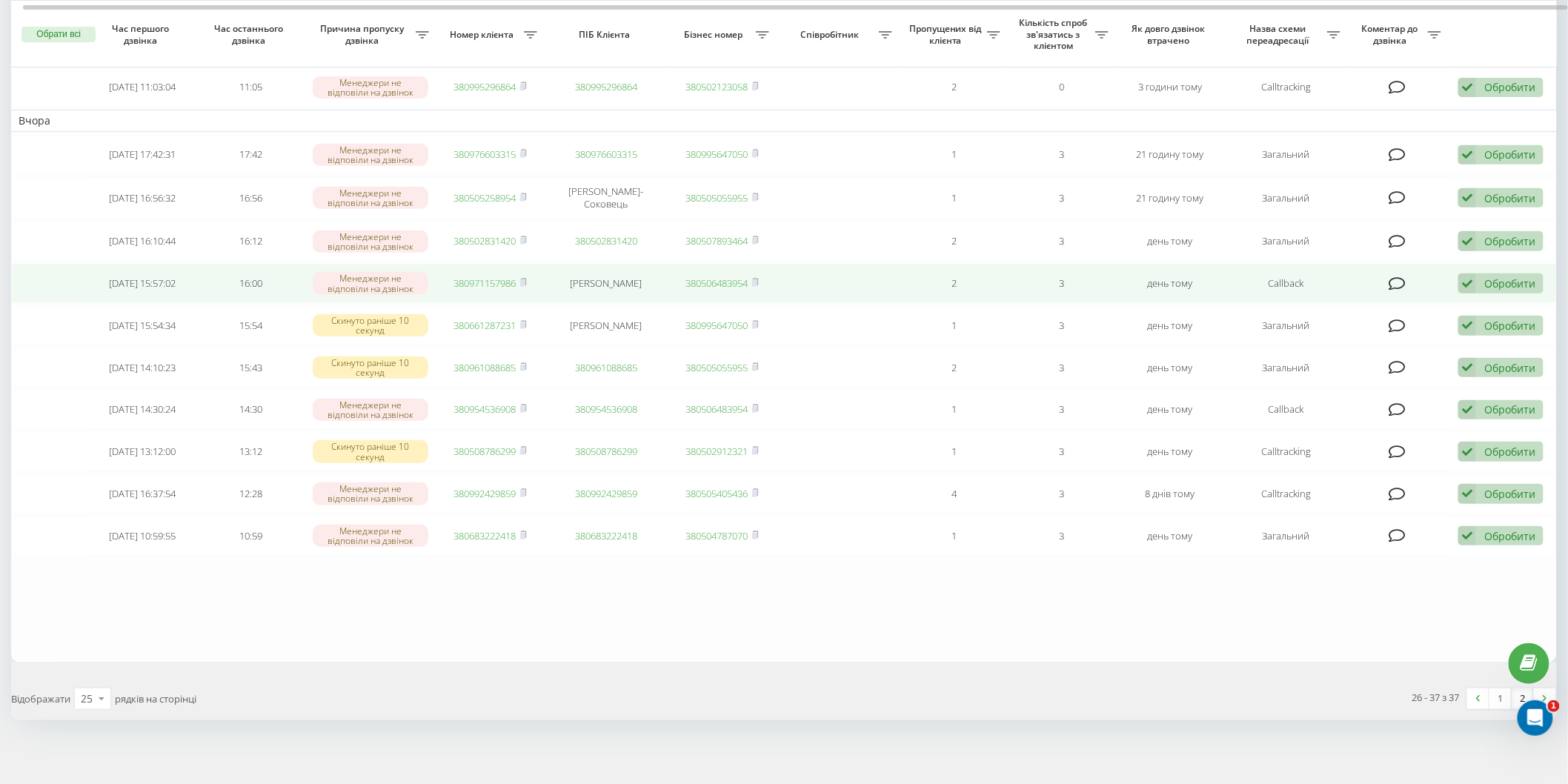
scroll to position [180, 0]
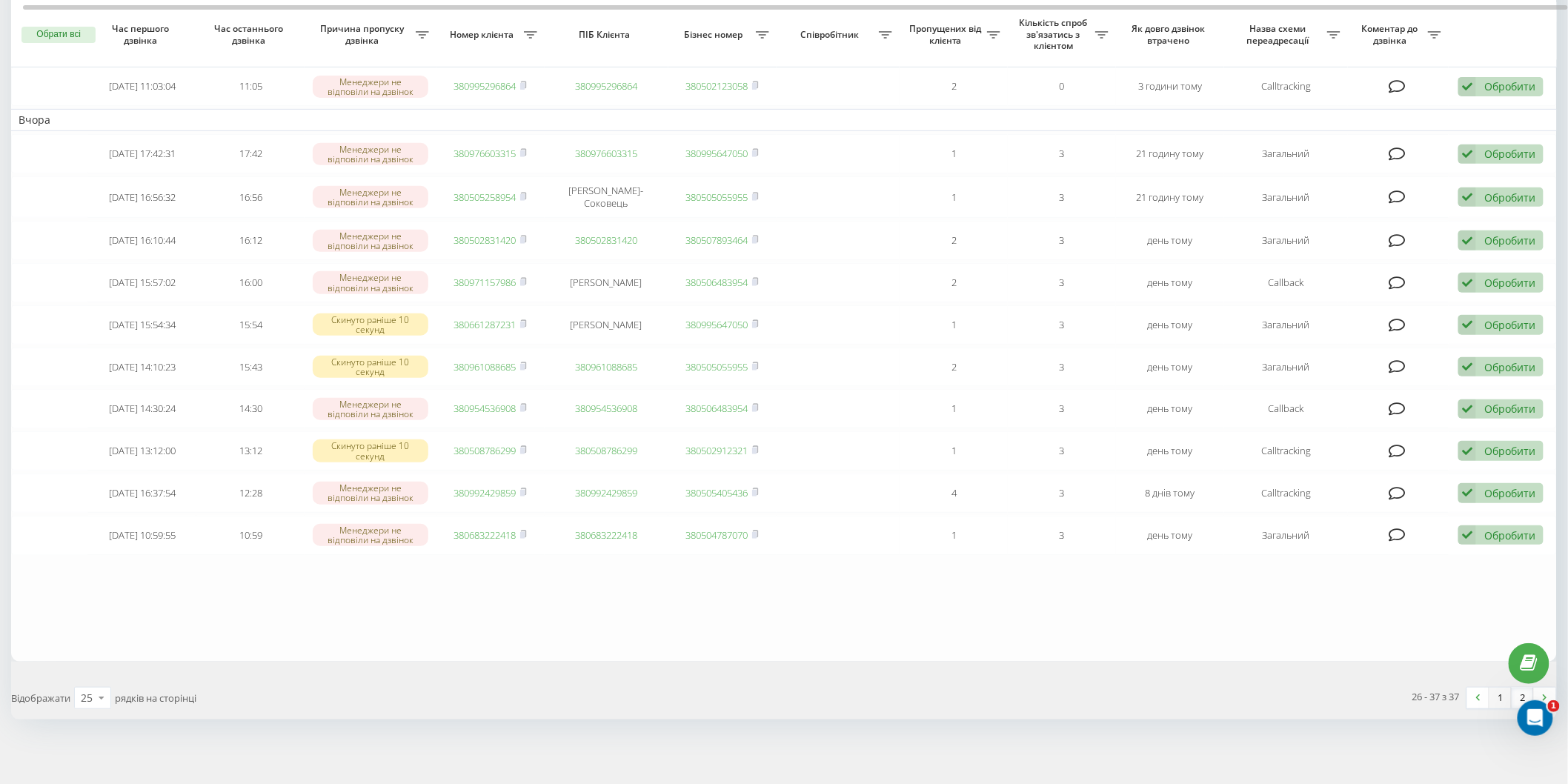
click at [1498, 688] on link "1" at bounding box center [1501, 698] width 22 height 21
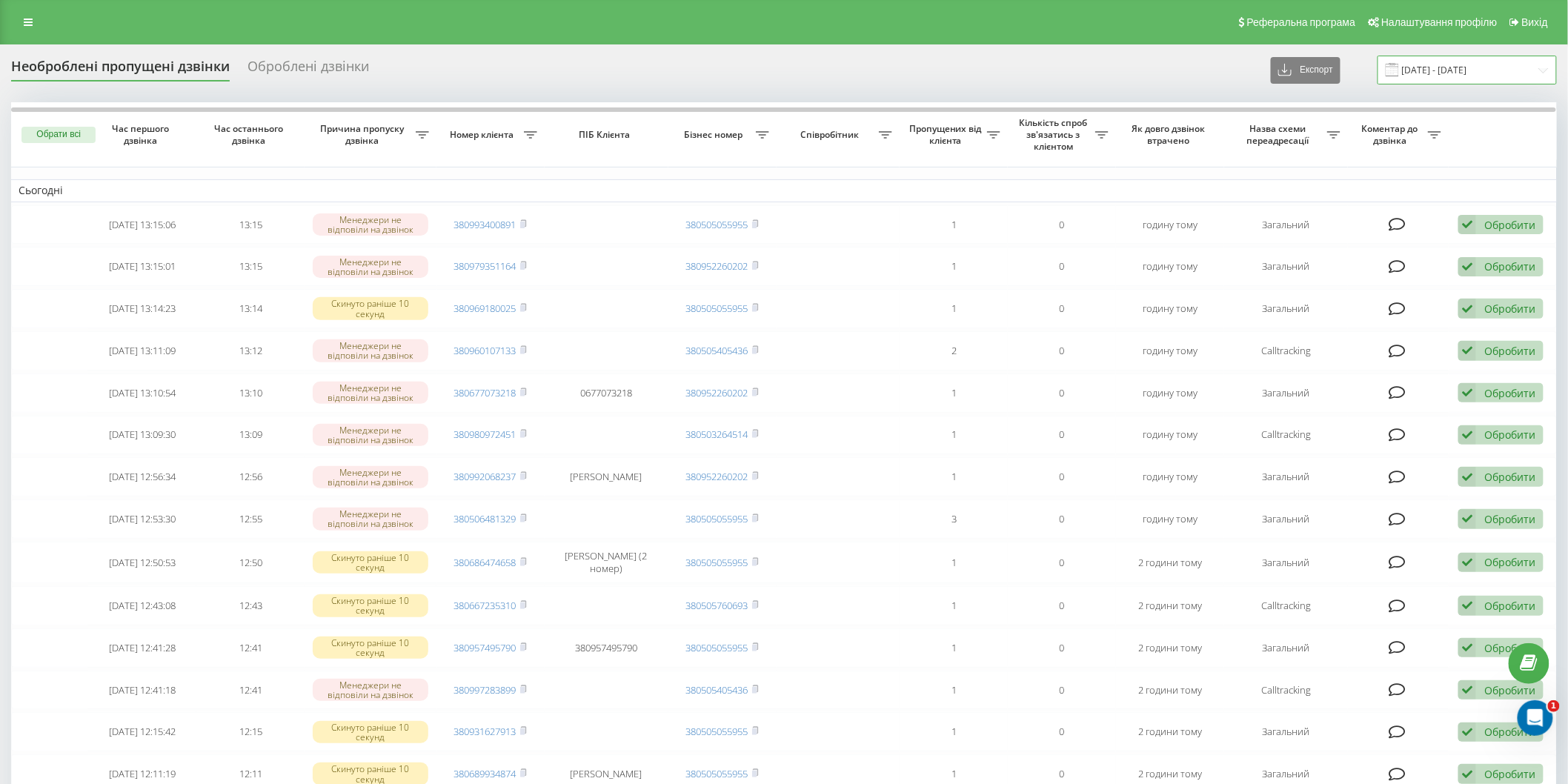
click at [1471, 75] on input "21.08.2025 - 22.08.2025" at bounding box center [1468, 70] width 180 height 29
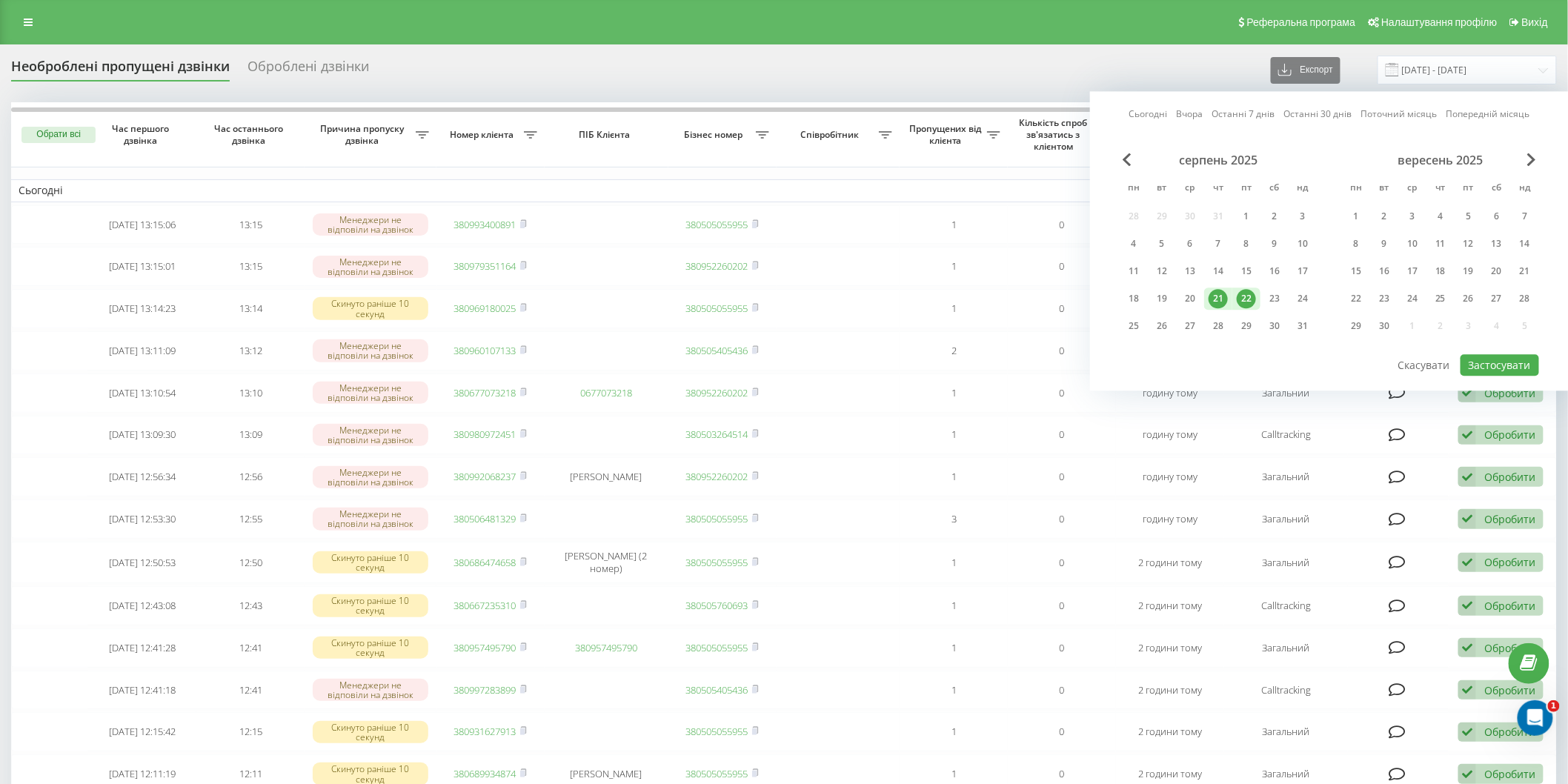
click at [1244, 298] on div "22" at bounding box center [1247, 299] width 19 height 19
click at [1483, 359] on button "Застосувати" at bounding box center [1500, 365] width 79 height 21
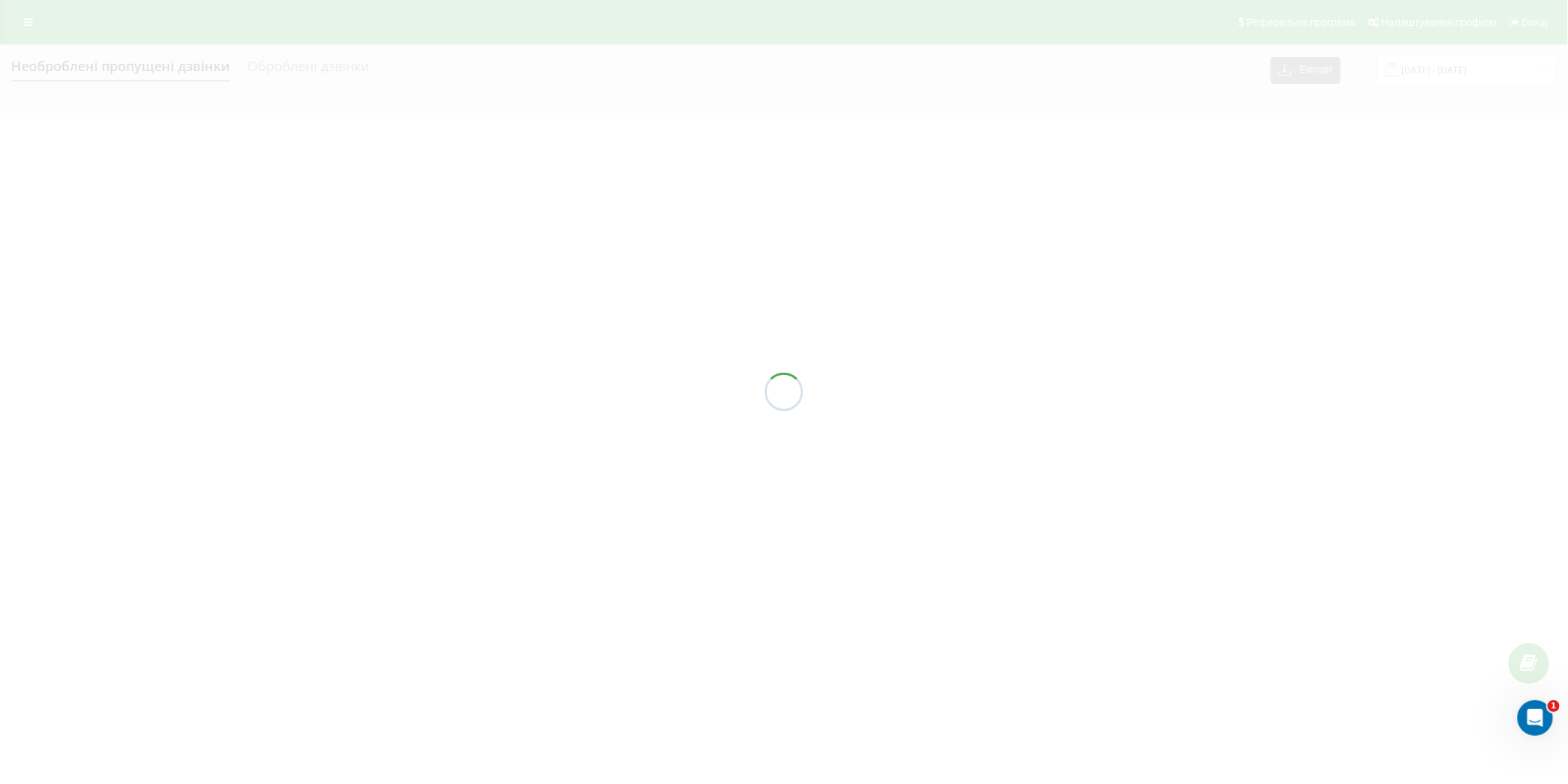
type input "[DATE] - [DATE]"
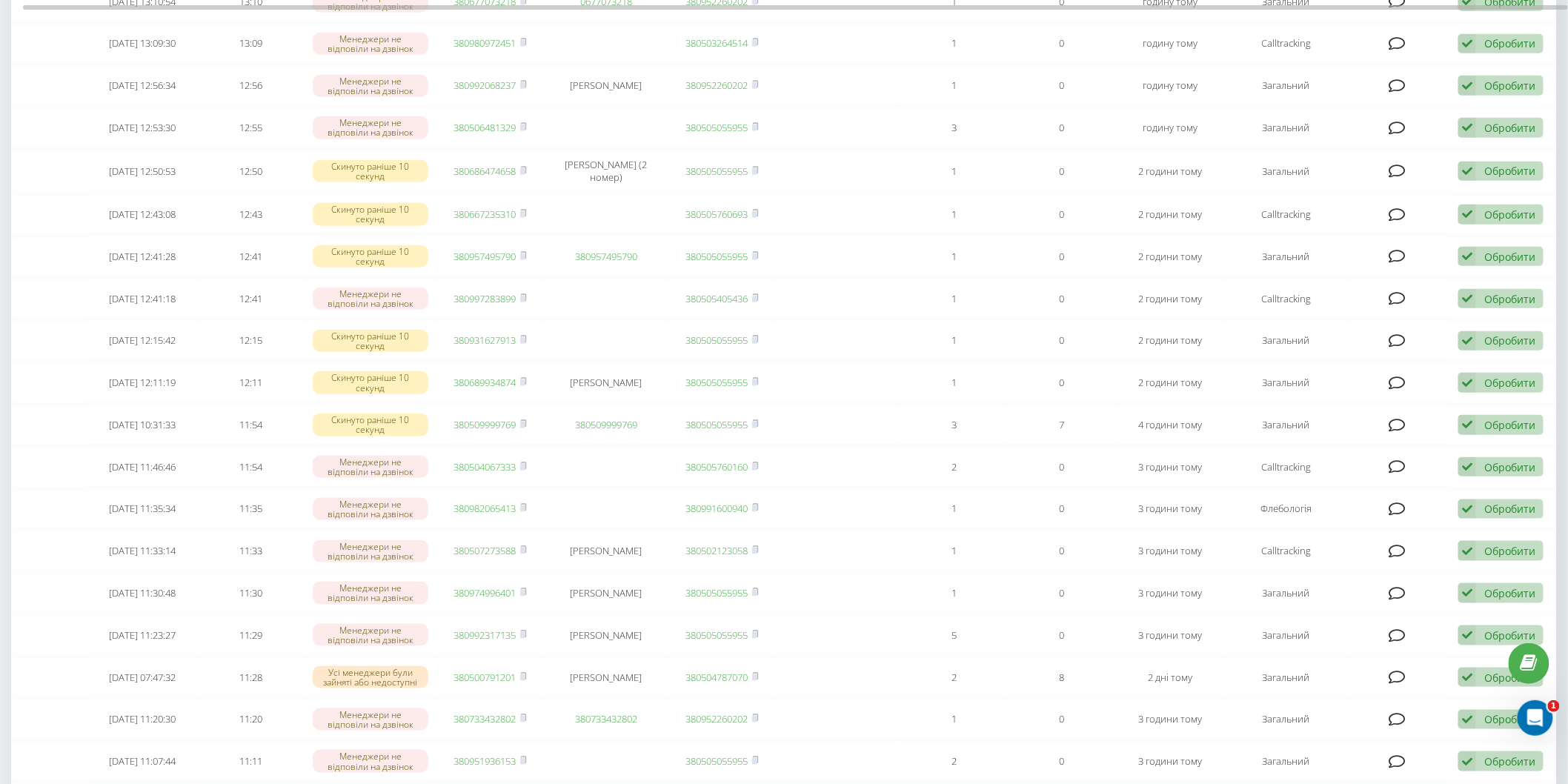
scroll to position [284, 0]
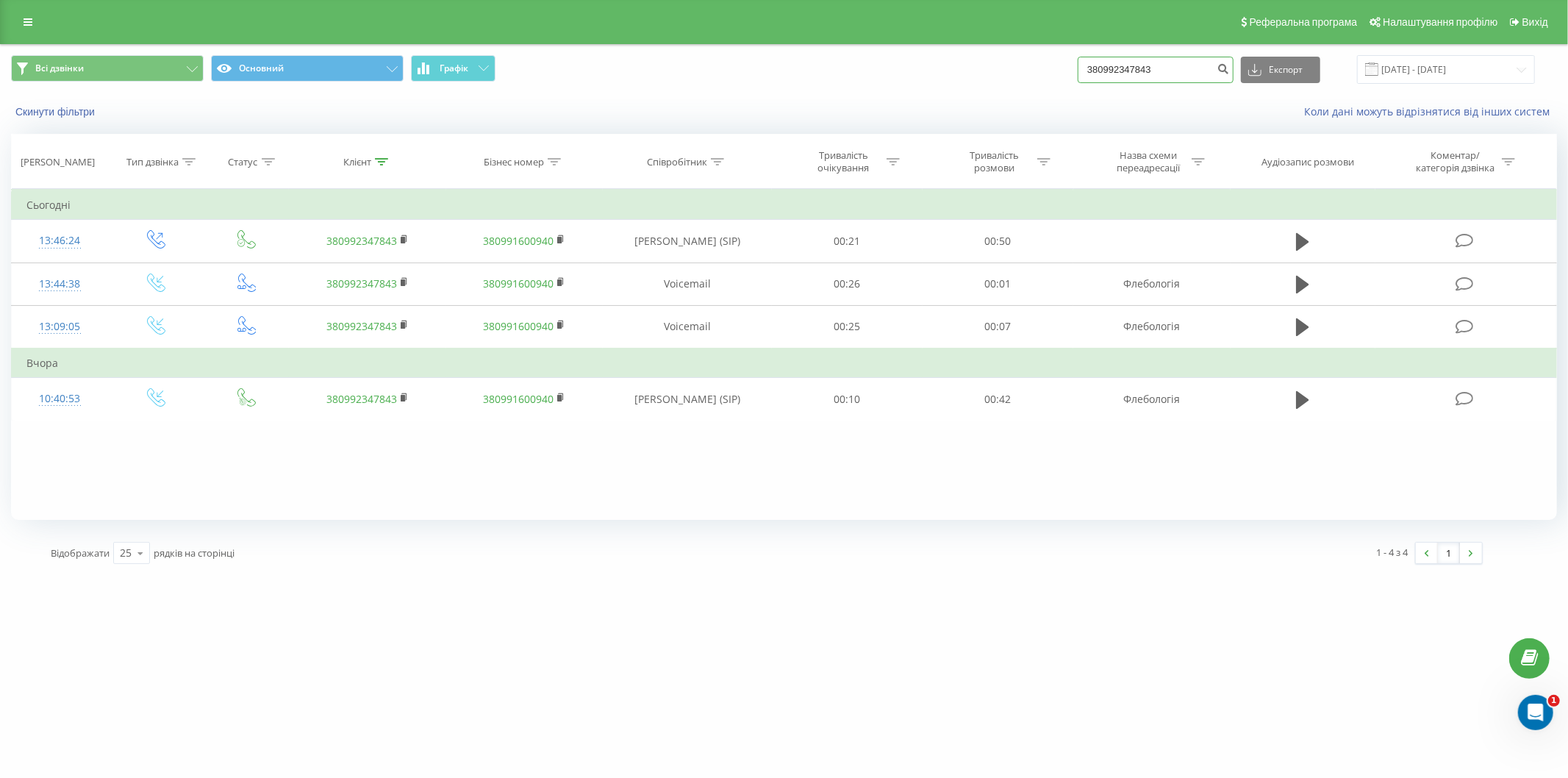
drag, startPoint x: 1178, startPoint y: 73, endPoint x: 1092, endPoint y: 69, distance: 86.1
click at [1092, 69] on input "380992347843" at bounding box center [1156, 70] width 156 height 27
paste input "8206541"
type input "380982065413"
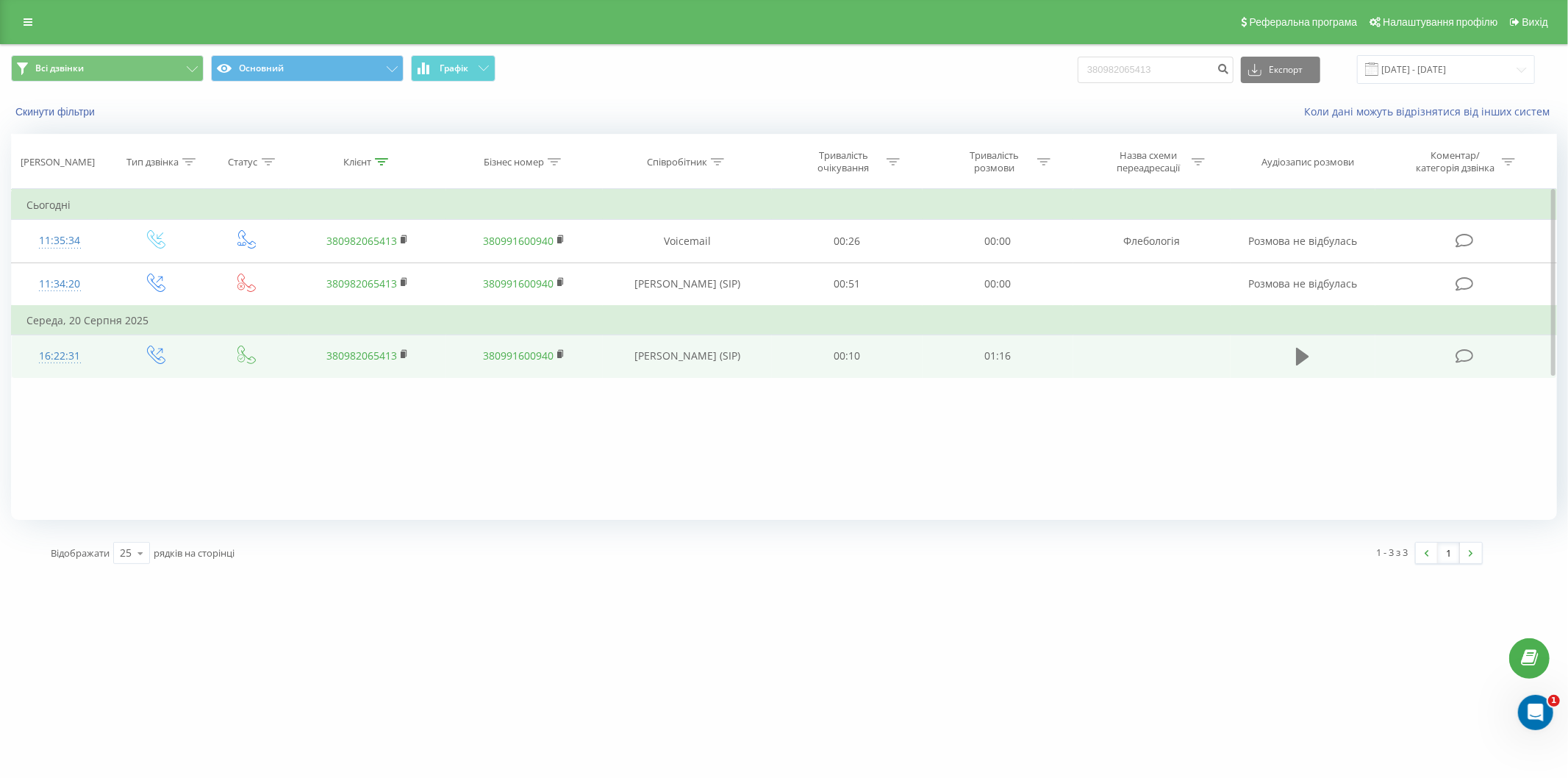
click at [1298, 350] on icon at bounding box center [1302, 357] width 13 height 17
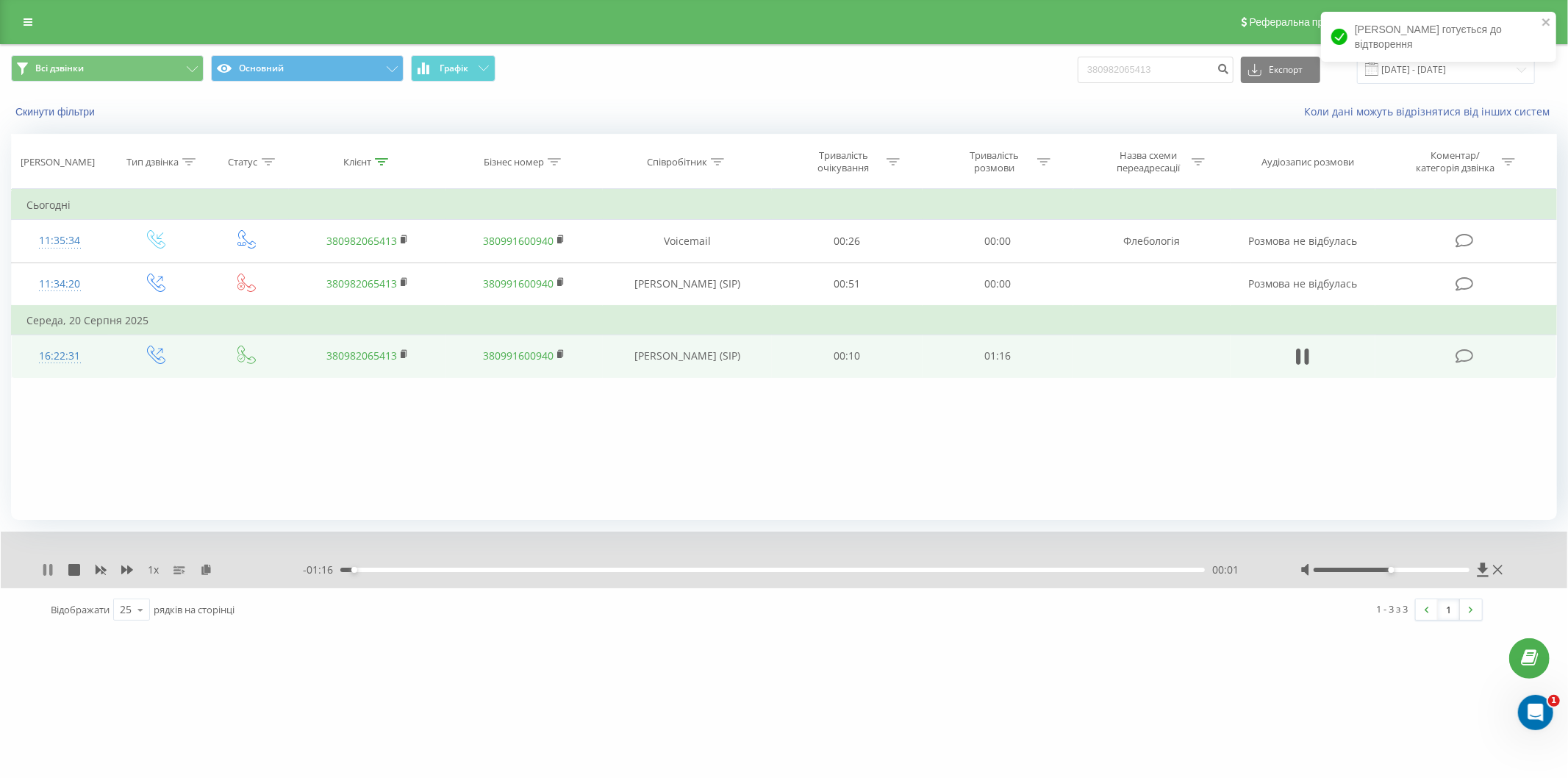
click at [46, 569] on icon at bounding box center [45, 570] width 3 height 12
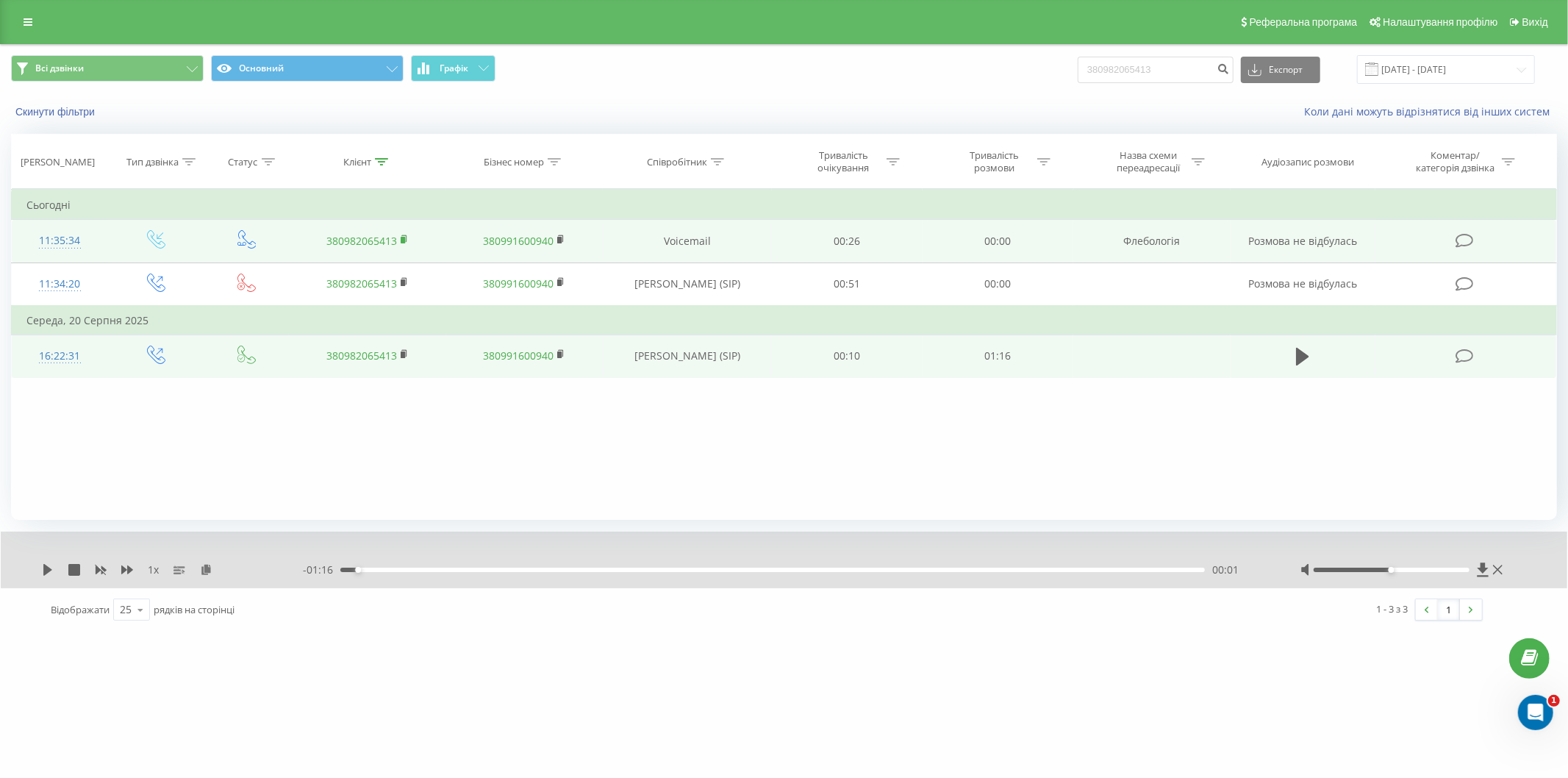
click at [402, 238] on rect at bounding box center [403, 240] width 5 height 6
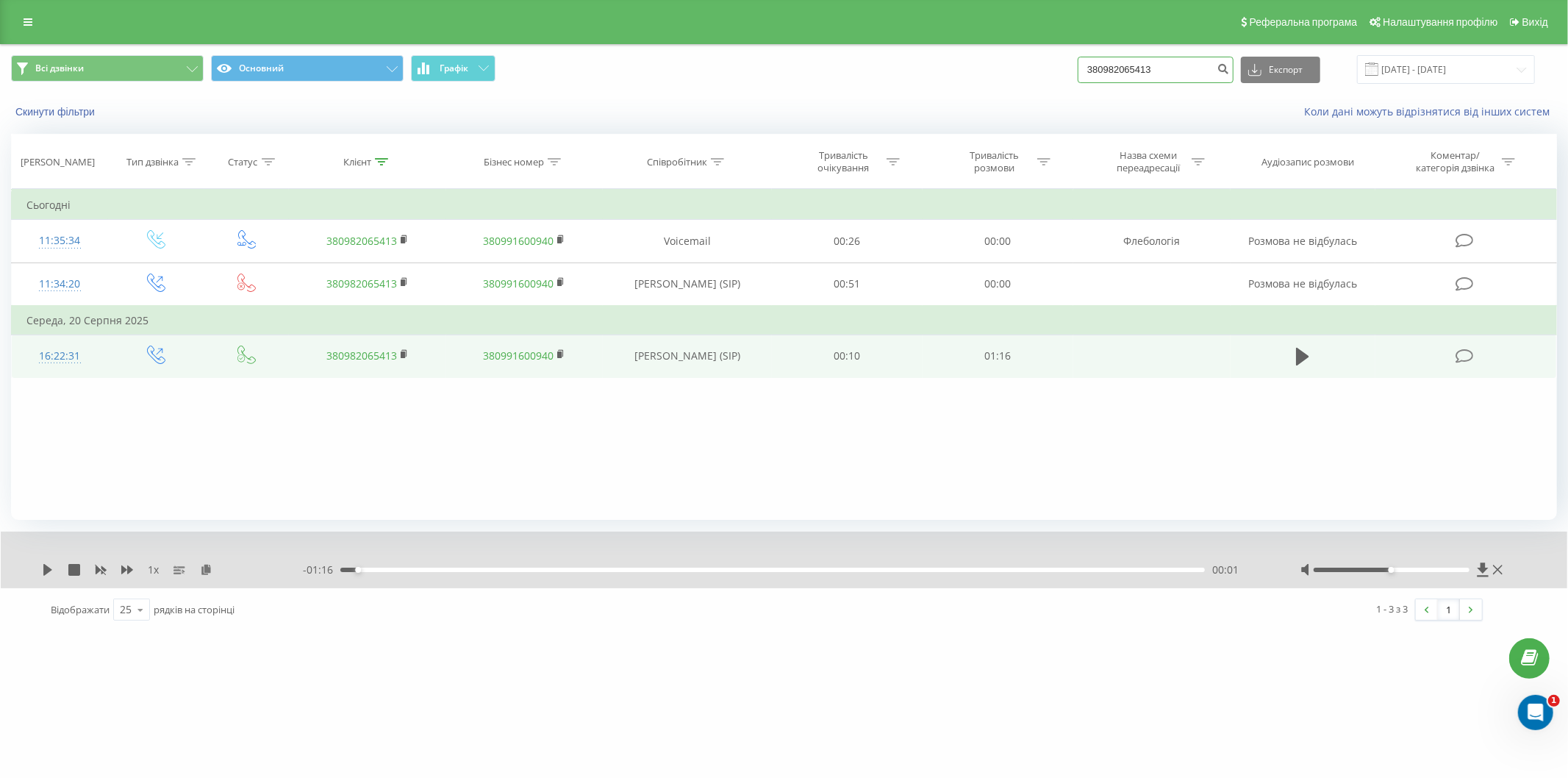
click at [1149, 62] on input "380982065413" at bounding box center [1156, 70] width 156 height 27
drag, startPoint x: 1182, startPoint y: 69, endPoint x: 1099, endPoint y: 65, distance: 83.1
click at [1098, 66] on input "380982065413" at bounding box center [1156, 70] width 156 height 27
paste input "95296864"
type input "380995296864"
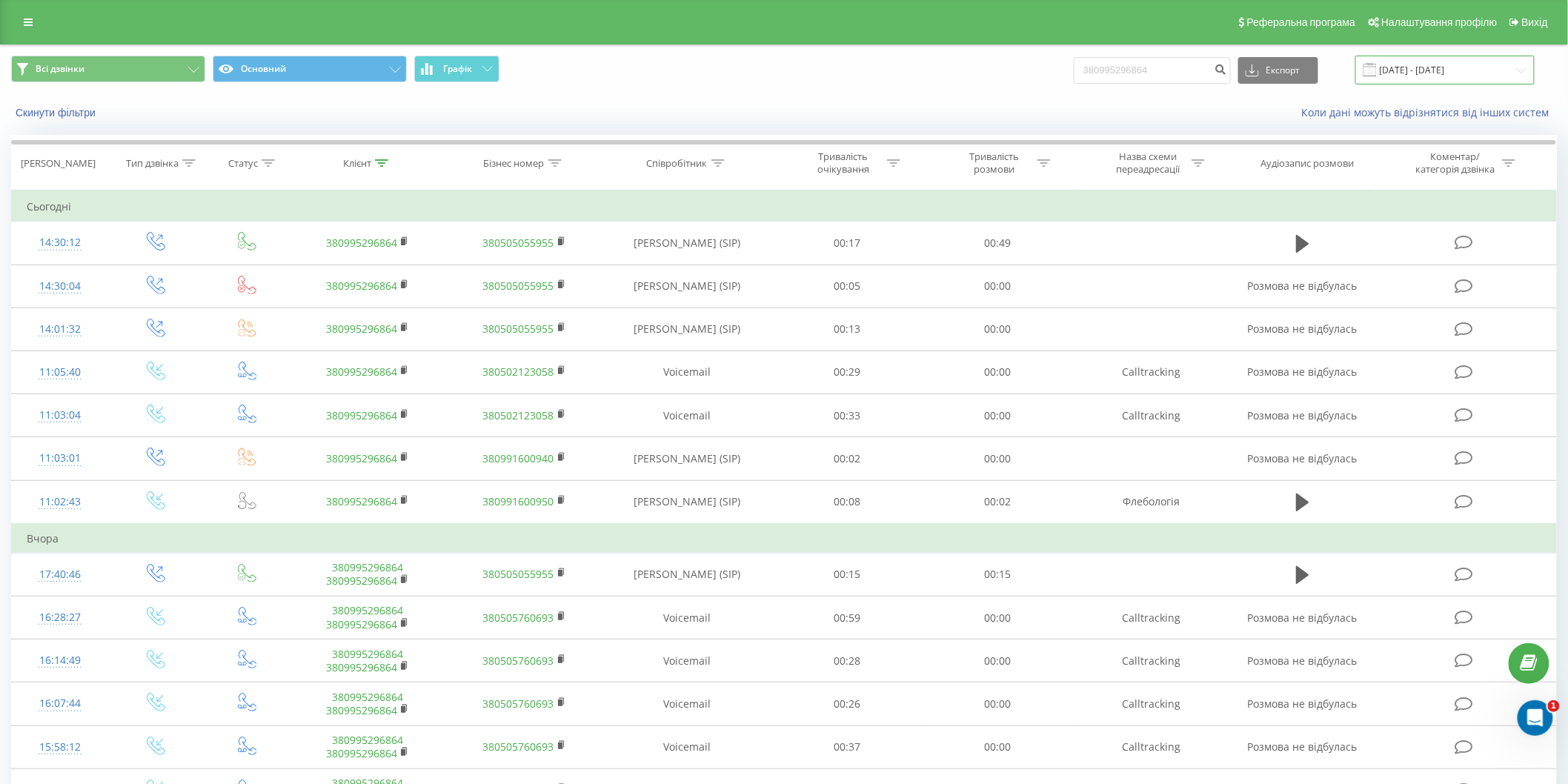
click at [1449, 60] on input "22.05.2025 - 22.08.2025" at bounding box center [1446, 70] width 180 height 29
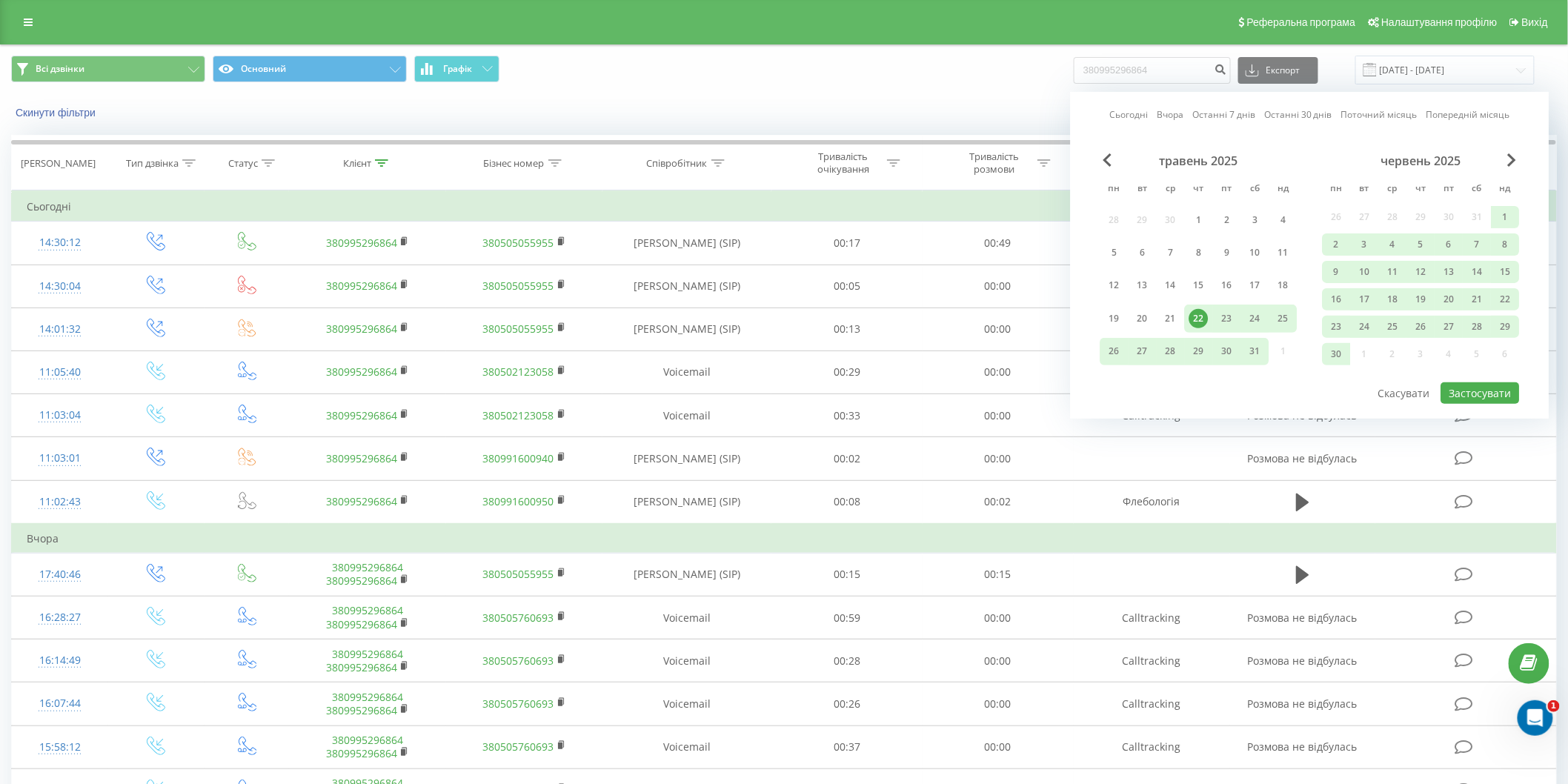
click at [1503, 165] on div "червень 2025" at bounding box center [1422, 161] width 197 height 15
click at [1513, 159] on span "Next Month" at bounding box center [1512, 160] width 9 height 14
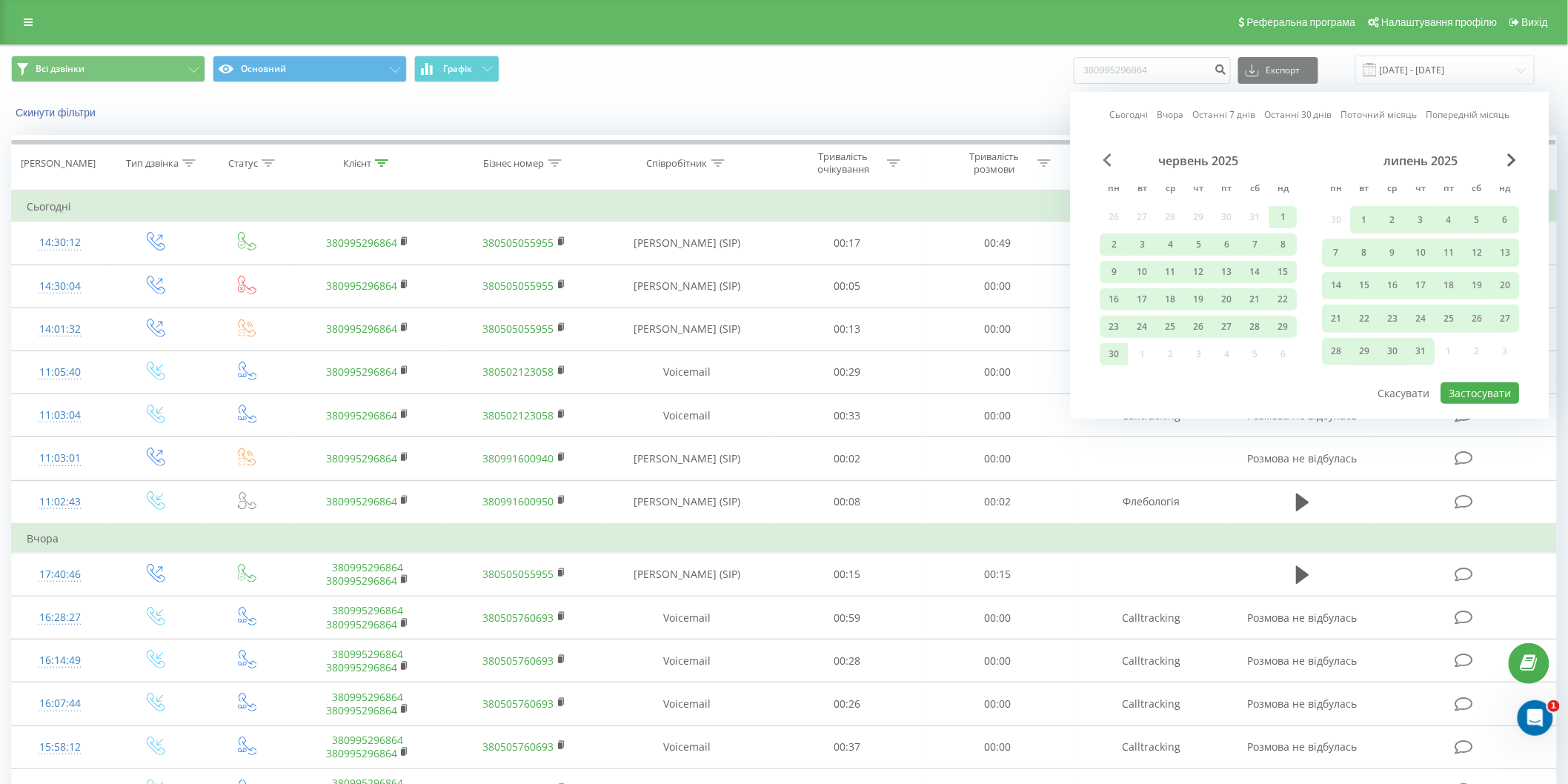
click at [1106, 158] on span "Previous Month" at bounding box center [1108, 160] width 9 height 14
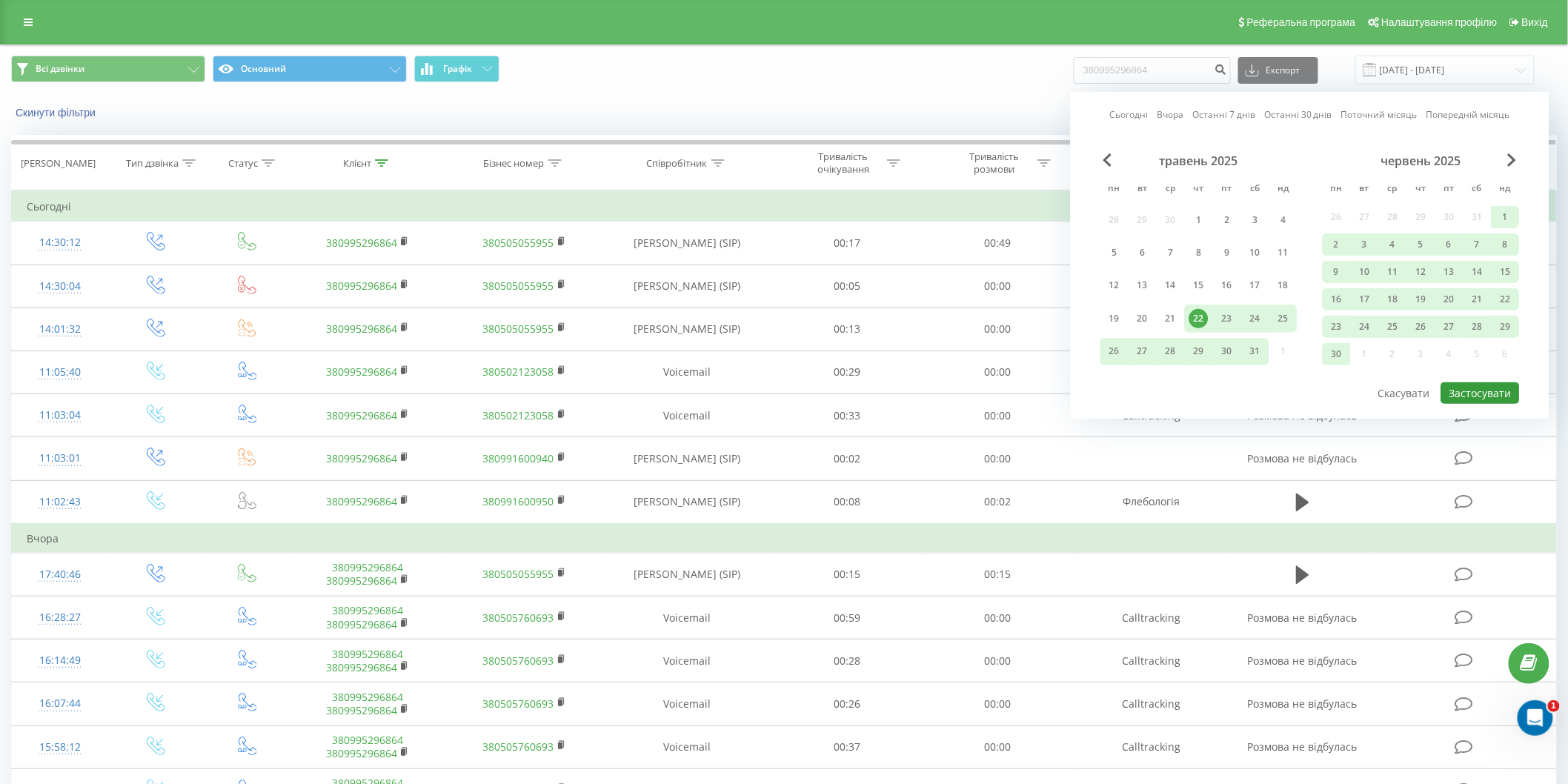
click at [1503, 389] on button "Застосувати" at bounding box center [1481, 393] width 79 height 21
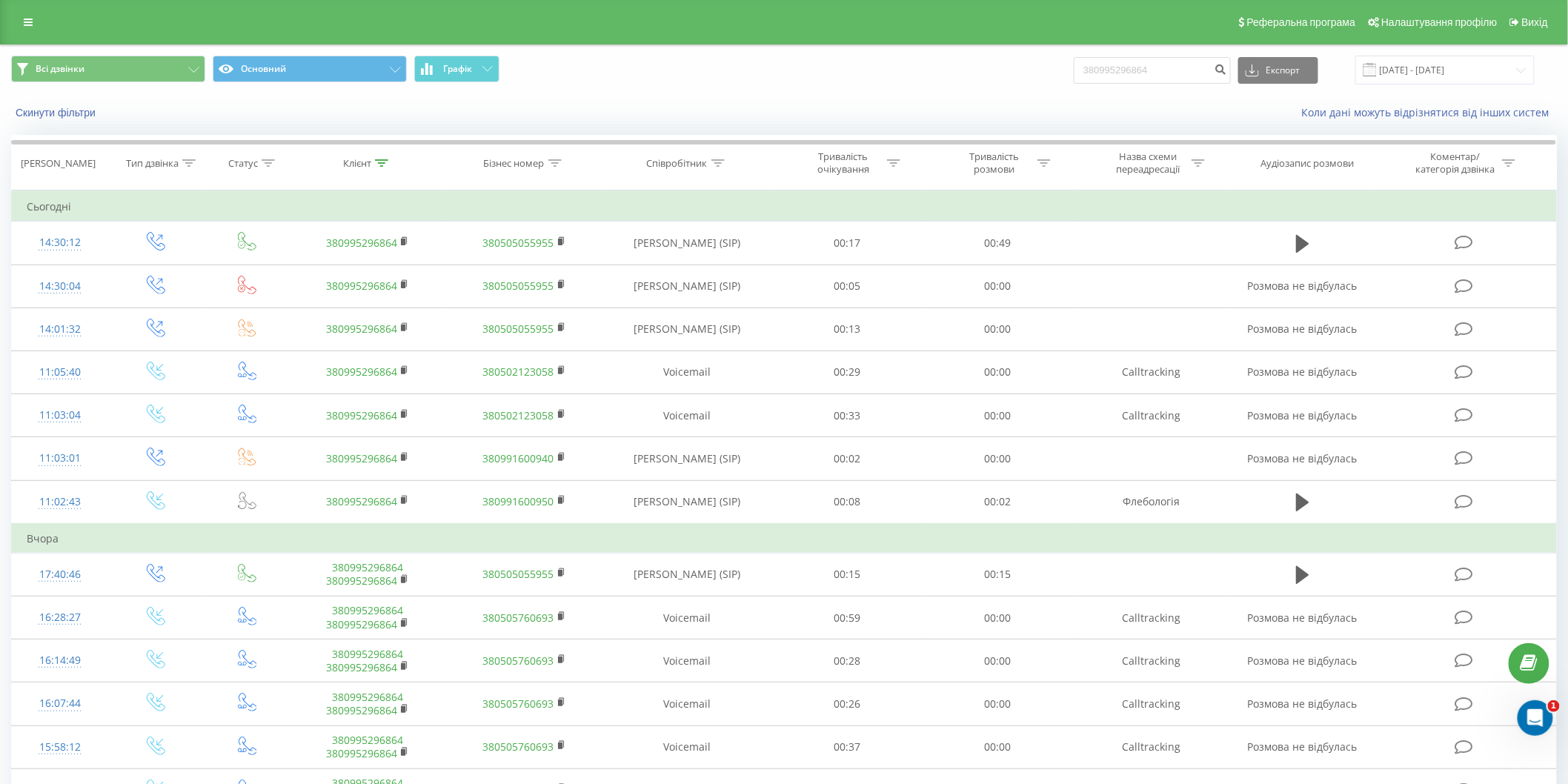
click at [1161, 56] on div "380995296864 Експорт .csv .xls .xlsx 22.05.2025 - 22.08.2025" at bounding box center [1305, 70] width 461 height 29
click at [1184, 72] on input "380995296864" at bounding box center [1153, 71] width 157 height 27
drag, startPoint x: 1186, startPoint y: 71, endPoint x: 1088, endPoint y: 69, distance: 98.0
click at [1088, 69] on input "380995296864" at bounding box center [1153, 71] width 157 height 27
paste input "224360"
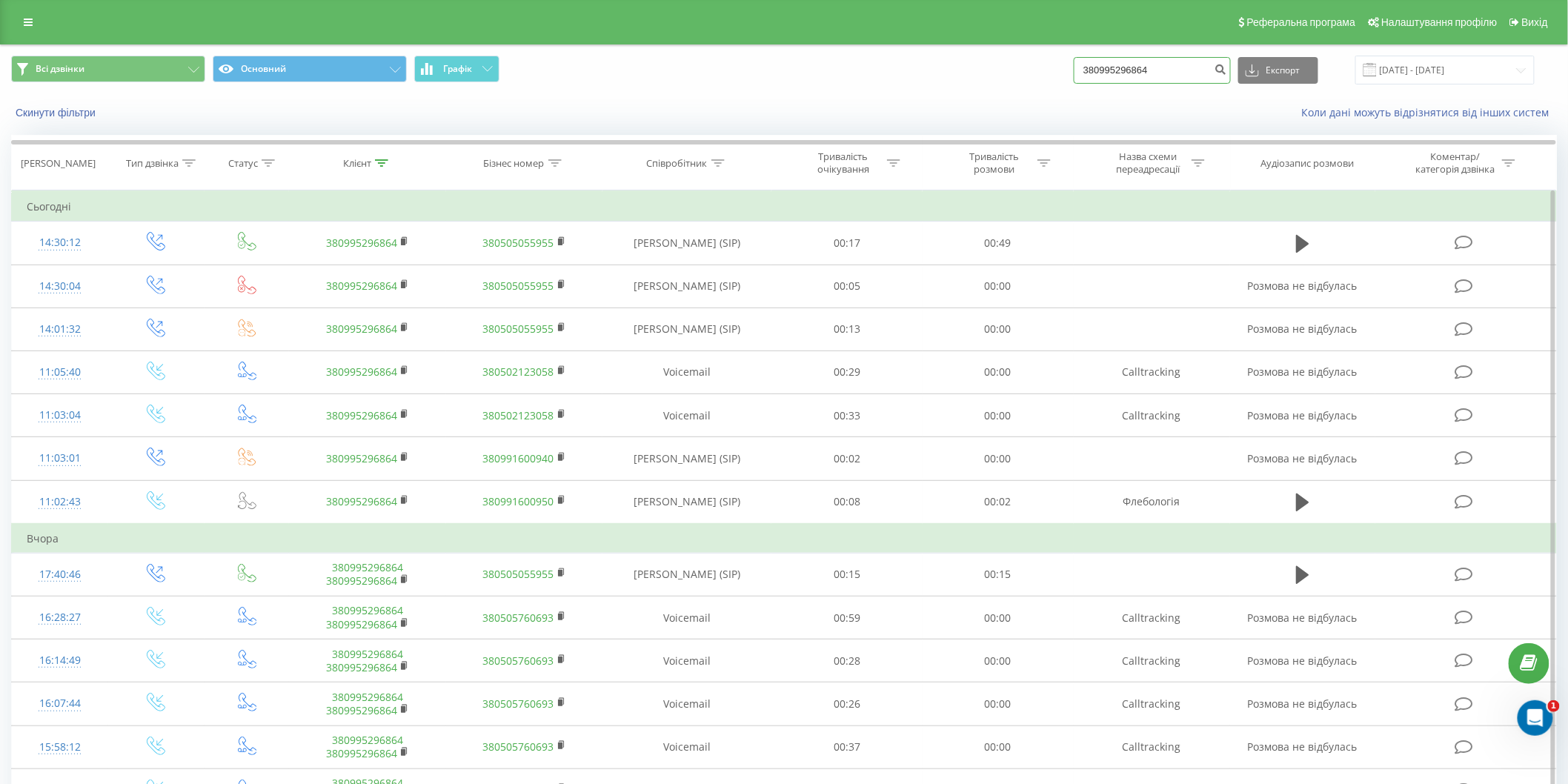
type input "380992243604"
